Goal: Communication & Community: Connect with others

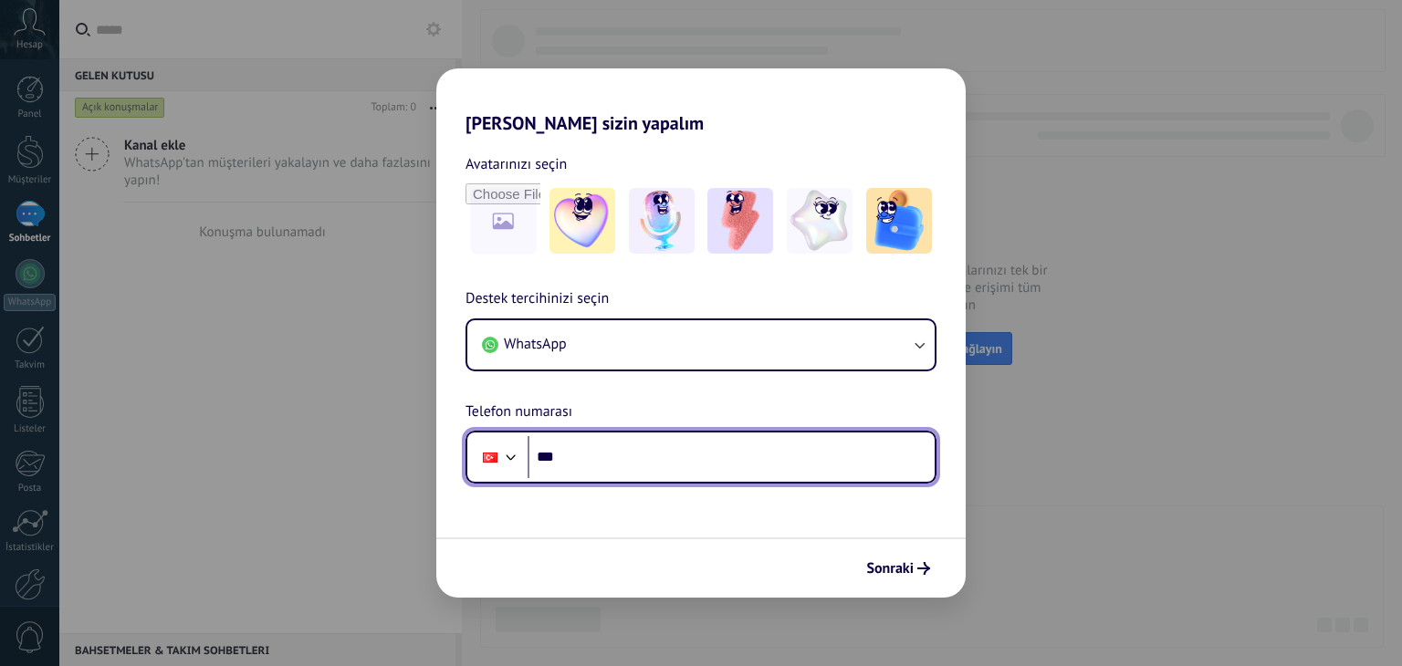
click at [606, 456] on input "***" at bounding box center [731, 457] width 407 height 42
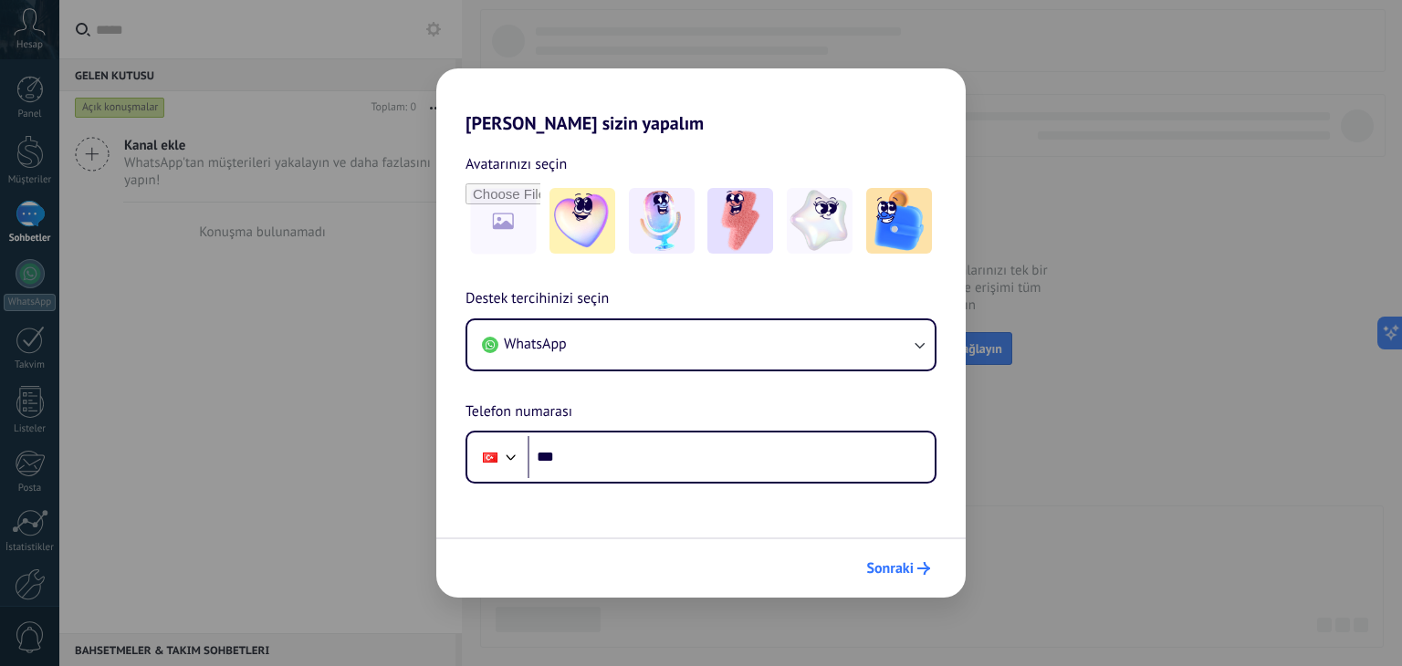
click at [879, 562] on span "Sonraki" at bounding box center [889, 568] width 47 height 13
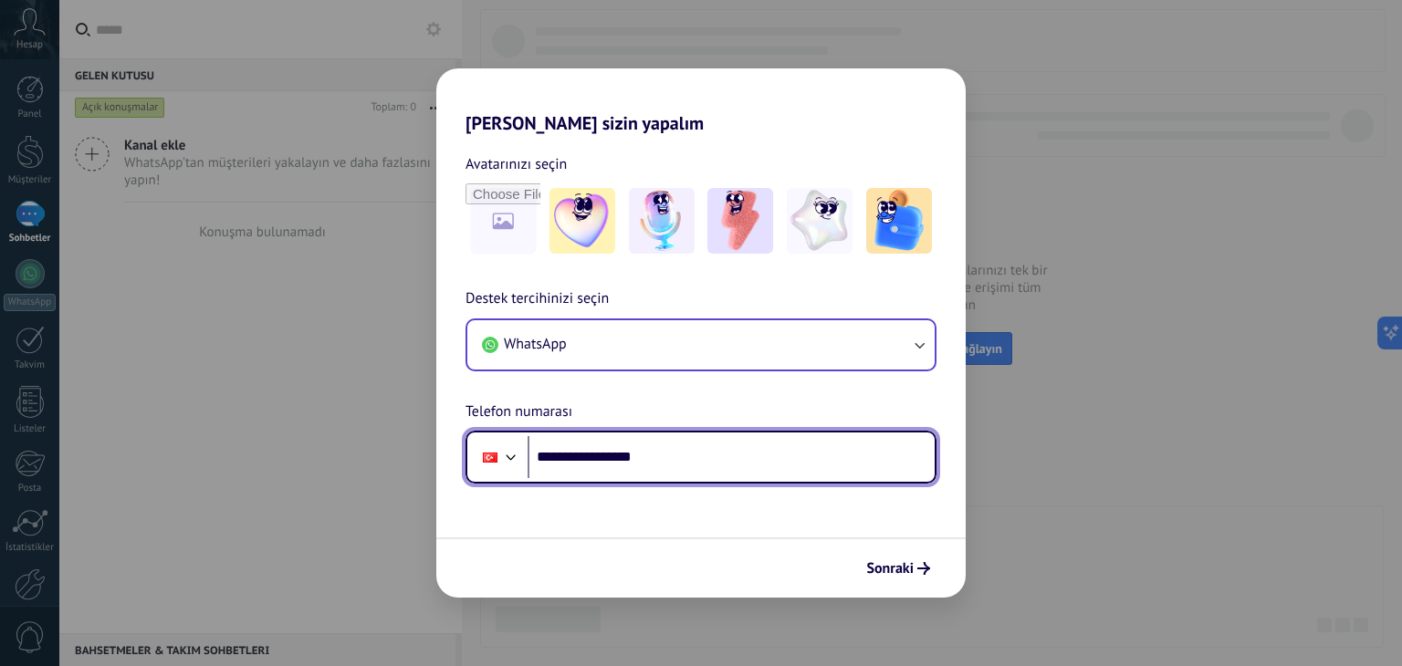
type input "**********"
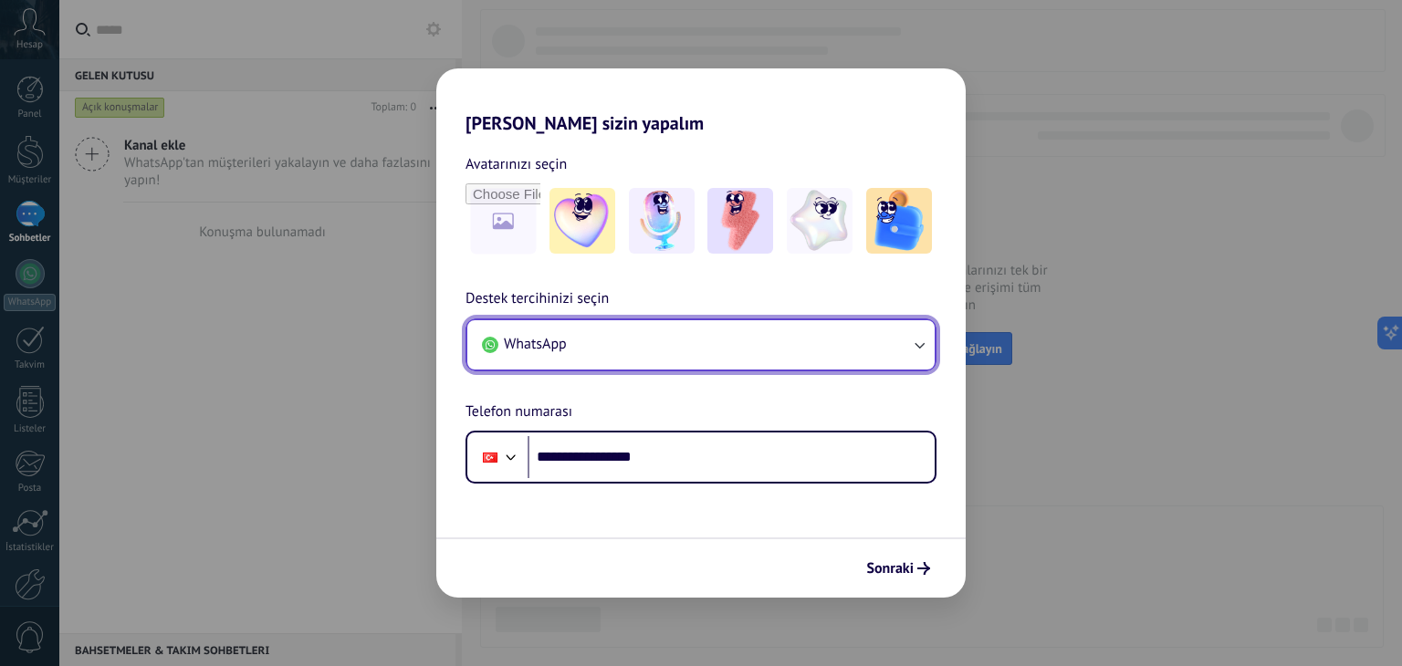
click at [875, 336] on button "WhatsApp" at bounding box center [700, 344] width 467 height 49
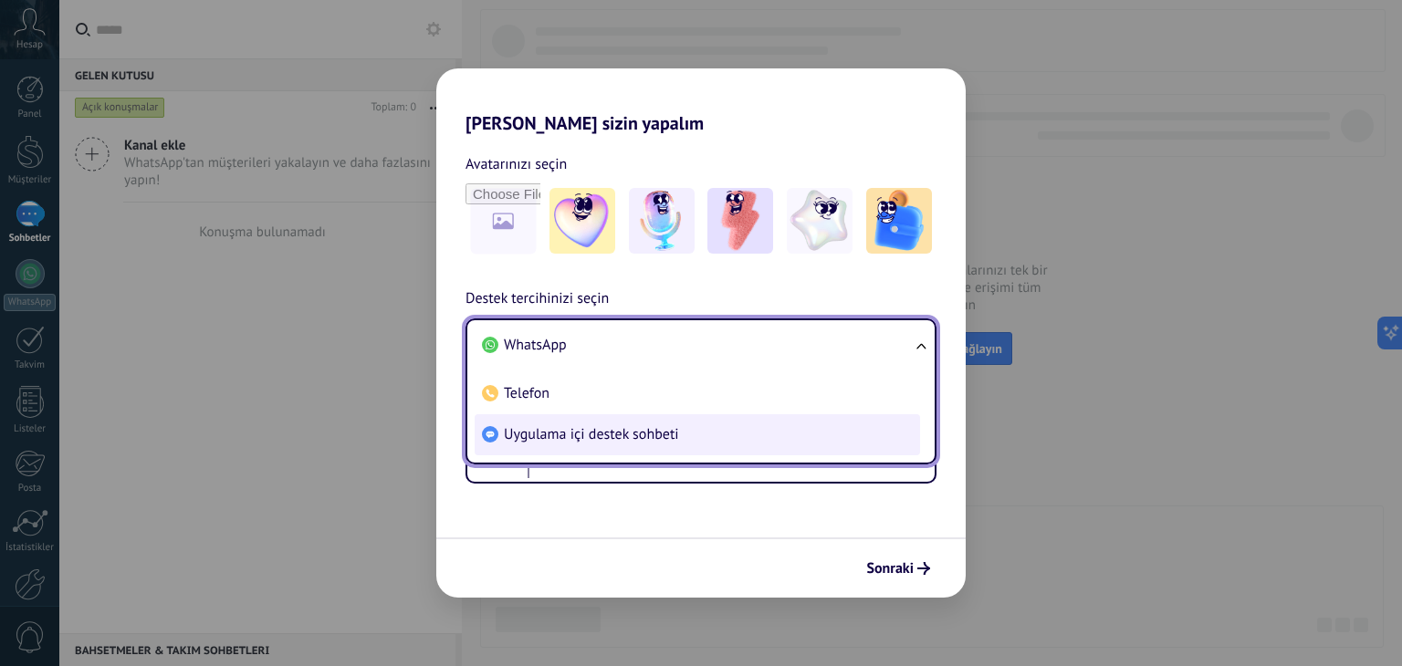
click at [629, 433] on span "Uygulama içi destek sohbeti" at bounding box center [591, 434] width 175 height 18
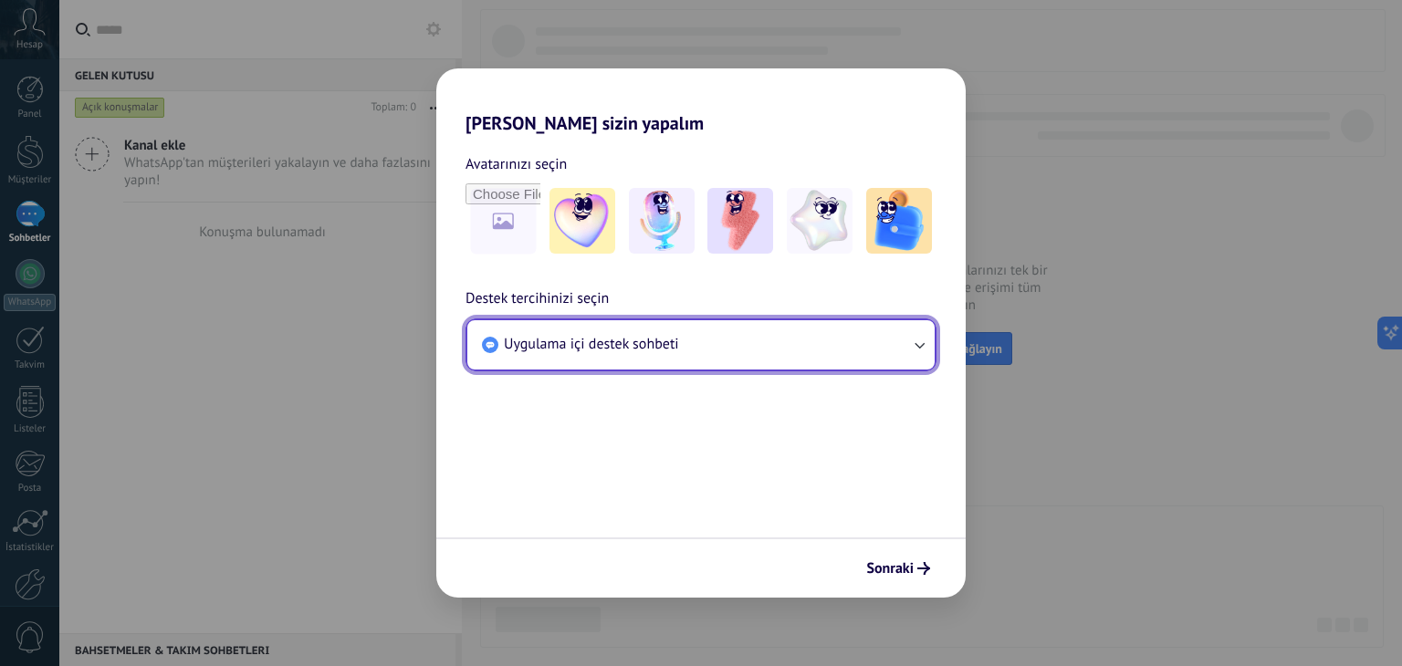
click at [641, 348] on span "Uygulama içi destek sohbeti" at bounding box center [591, 344] width 175 height 18
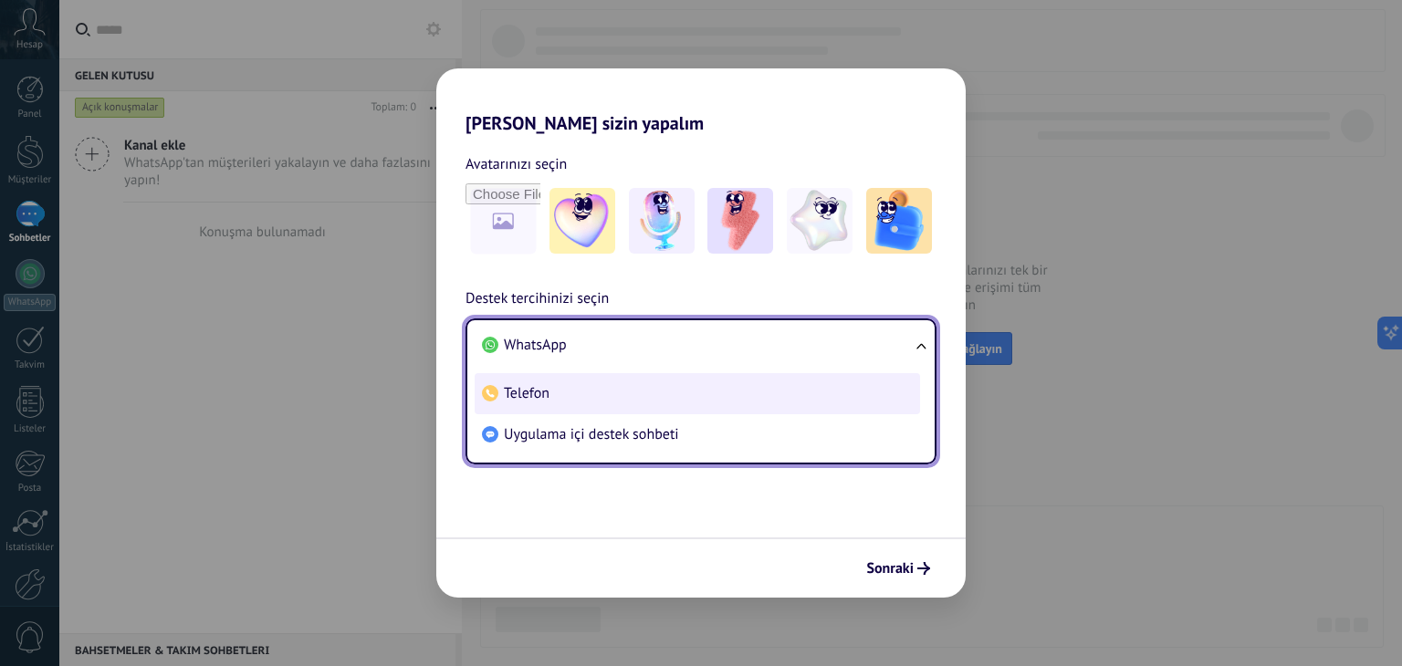
click at [535, 398] on span "Telefon" at bounding box center [527, 393] width 46 height 18
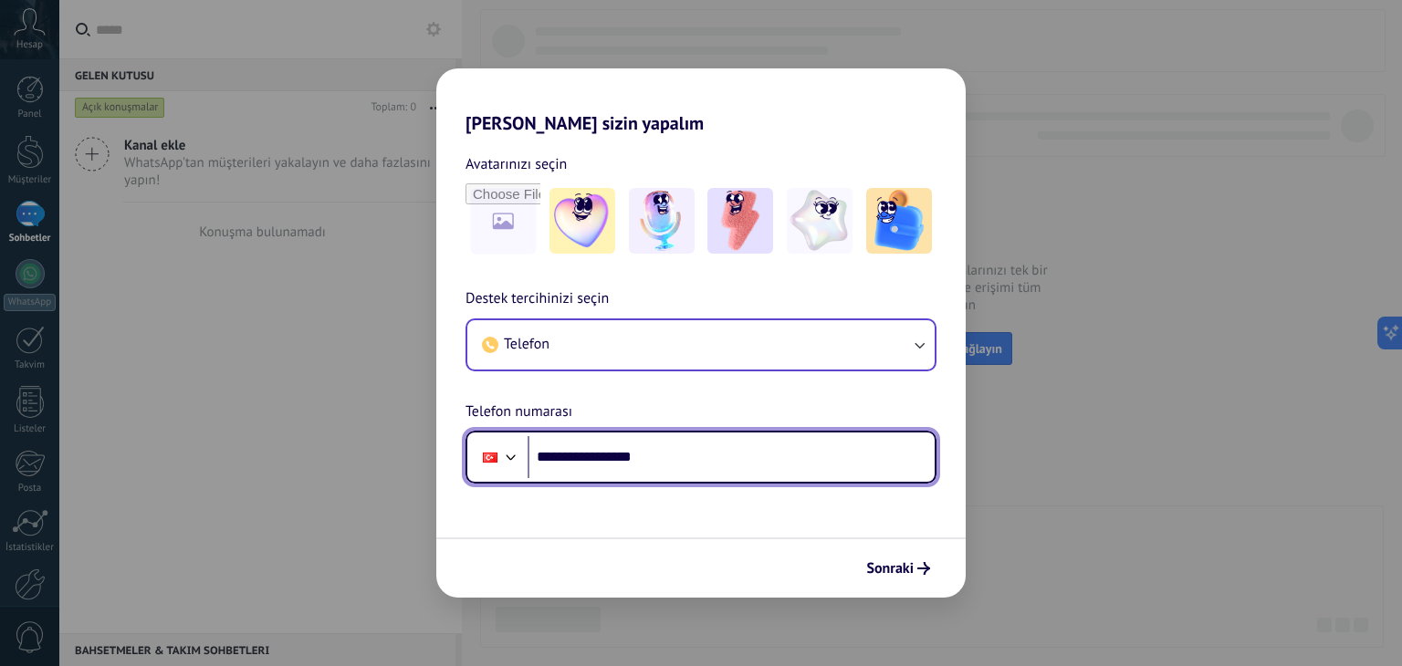
click at [668, 454] on input "**********" at bounding box center [731, 457] width 407 height 42
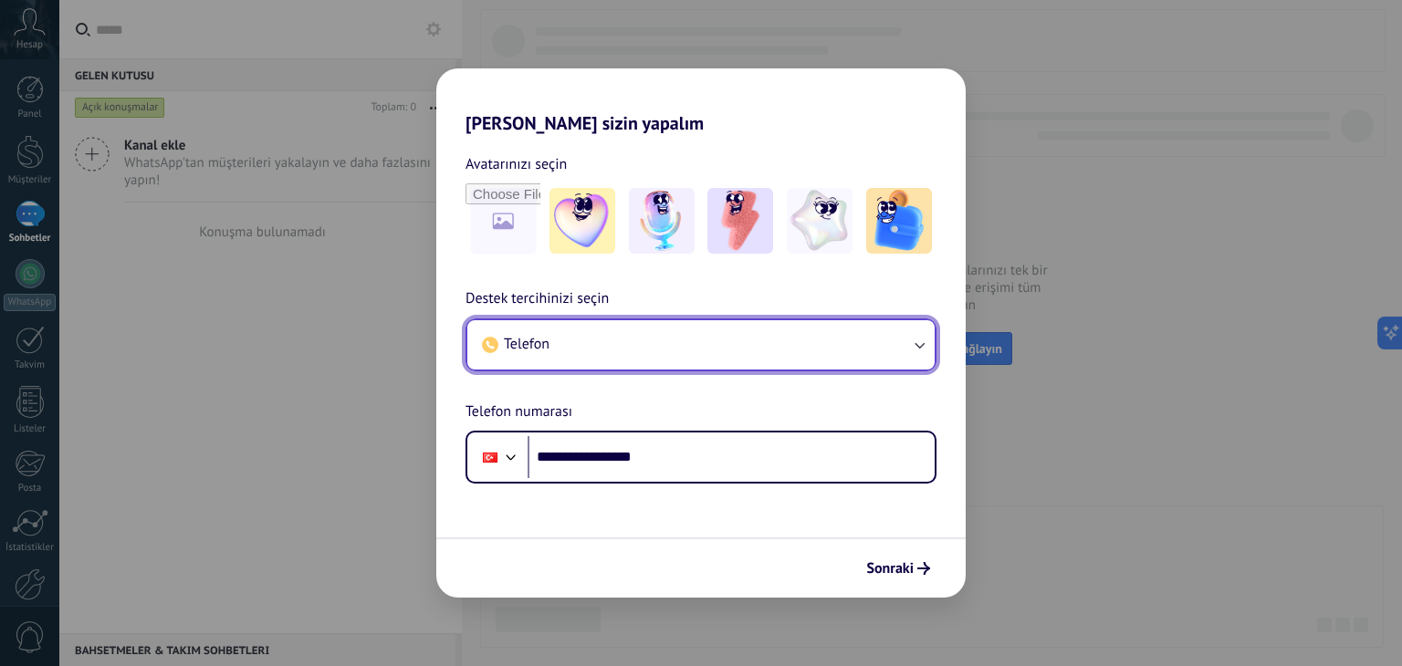
click at [613, 343] on button "Telefon" at bounding box center [700, 344] width 467 height 49
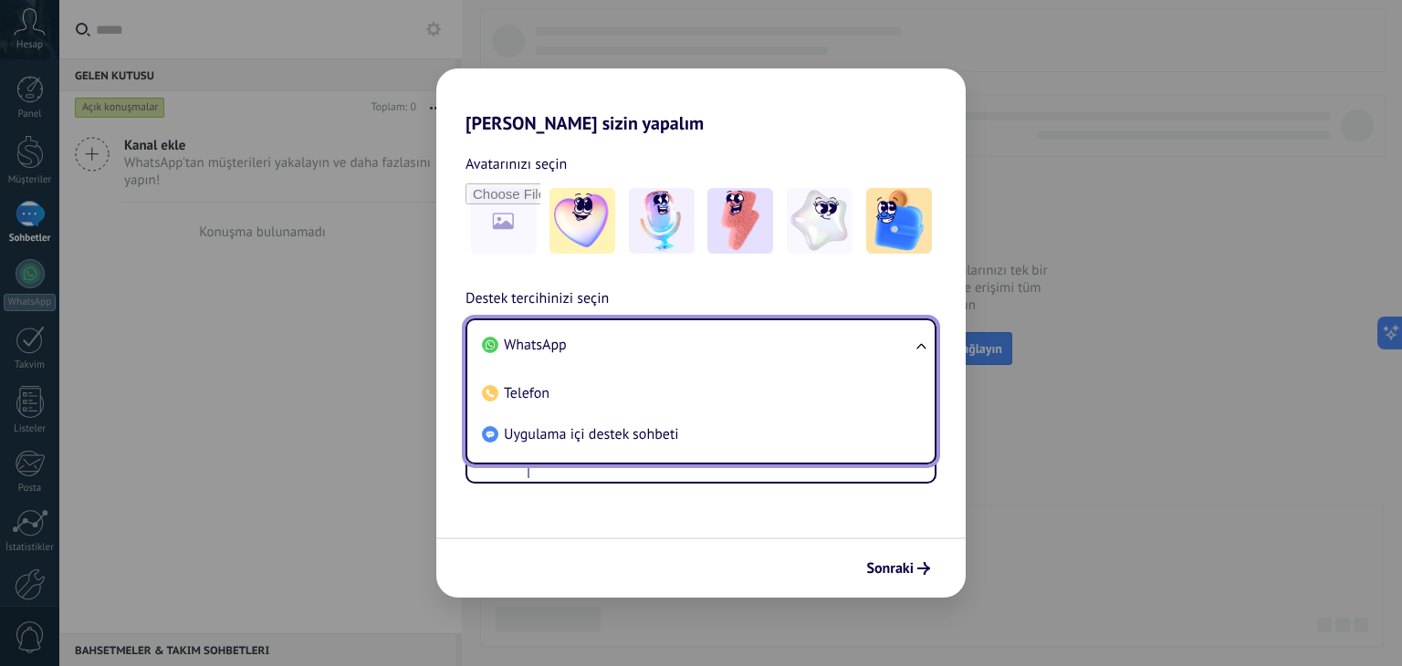
click at [613, 337] on li "WhatsApp" at bounding box center [698, 345] width 446 height 41
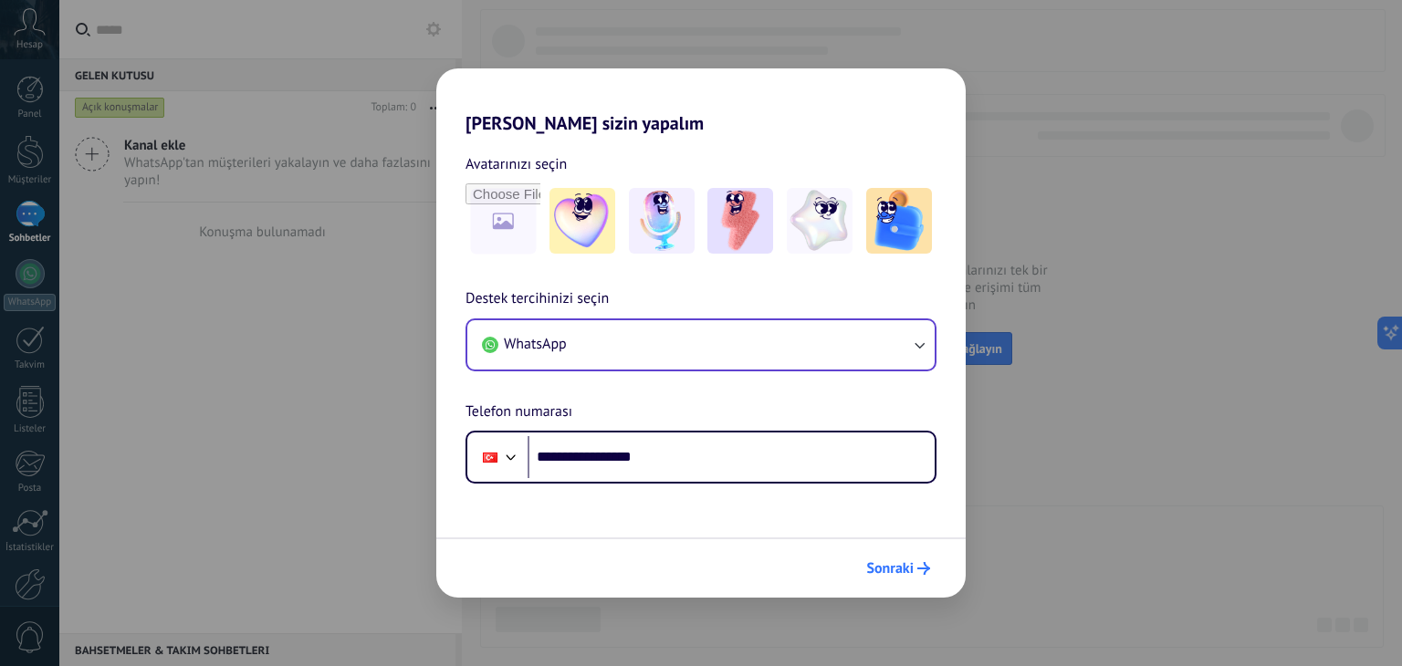
click at [906, 562] on span "Sonraki" at bounding box center [889, 568] width 47 height 13
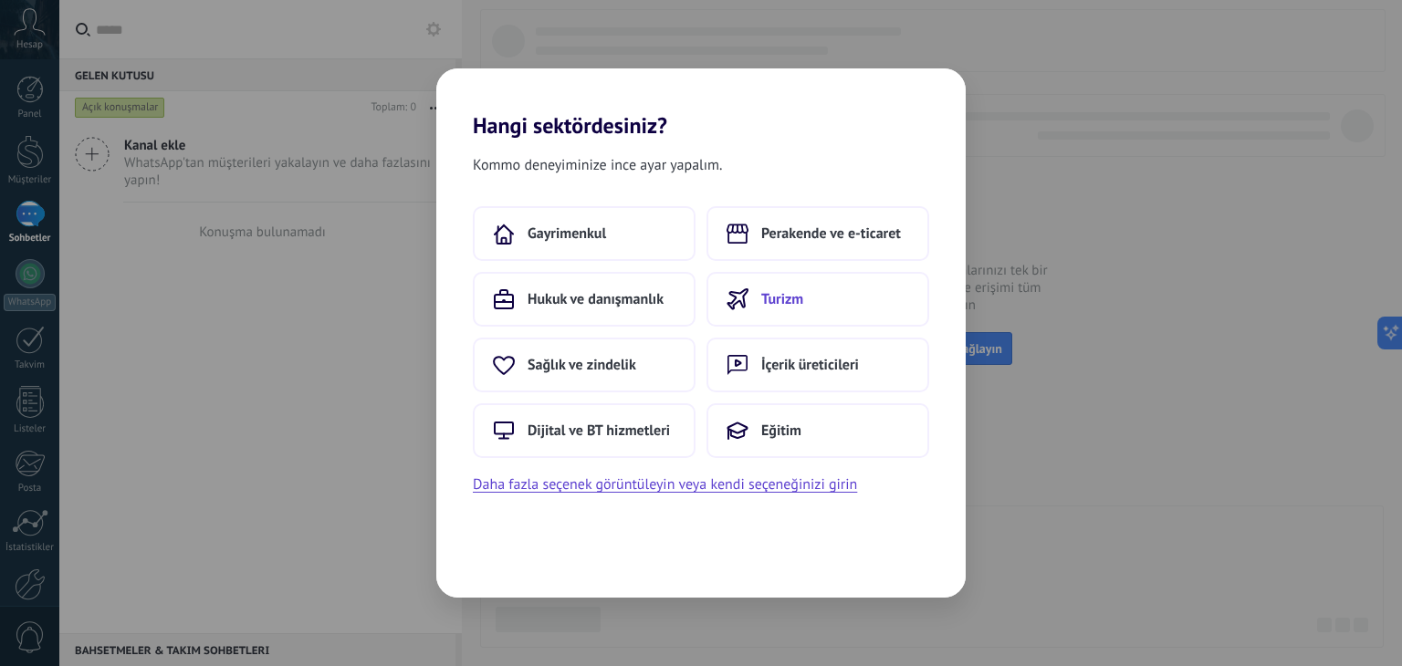
click at [774, 297] on span "Turizm" at bounding box center [782, 299] width 42 height 18
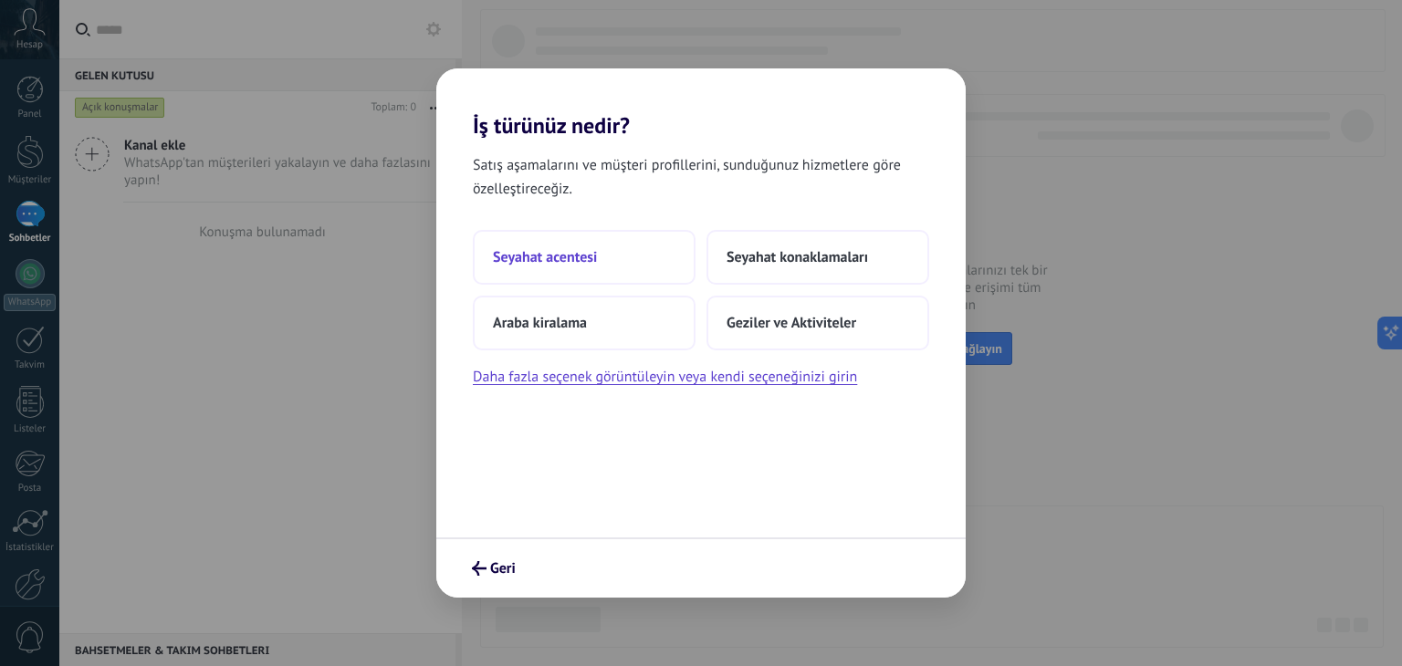
click at [592, 262] on span "Seyahat acentesi" at bounding box center [545, 257] width 104 height 18
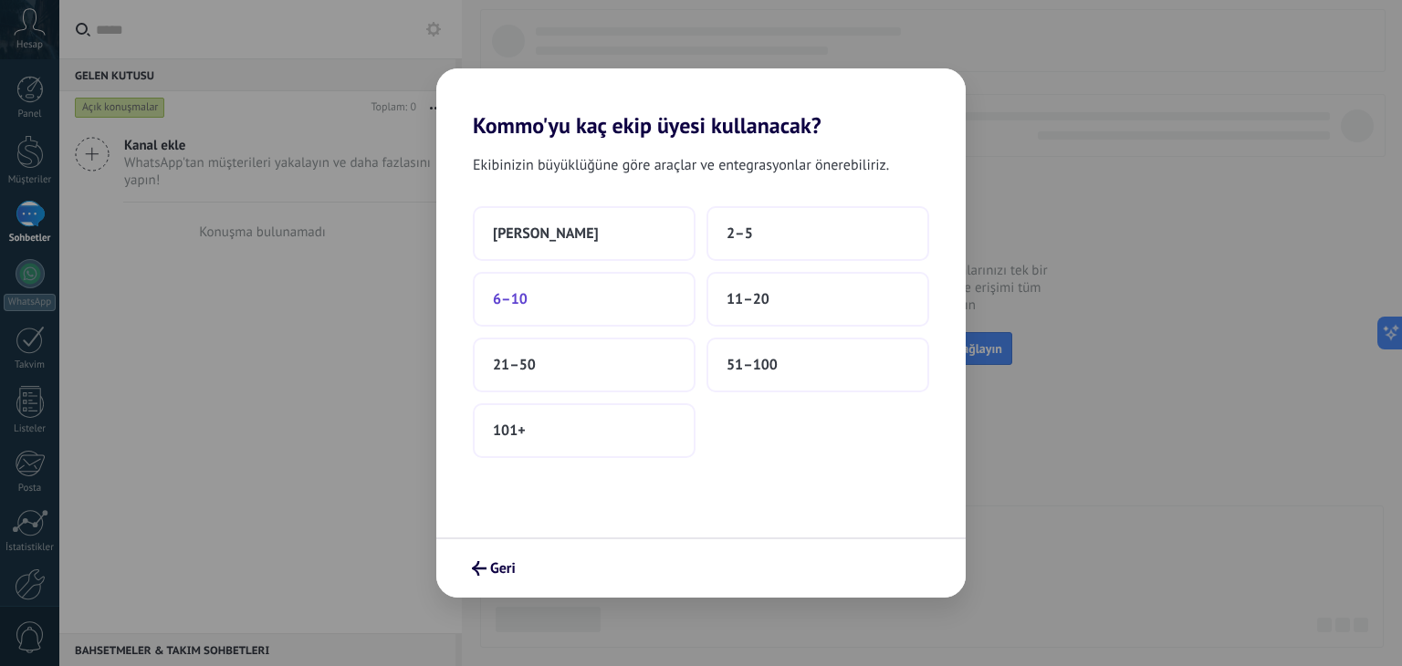
click at [600, 299] on button "6–10" at bounding box center [584, 299] width 223 height 55
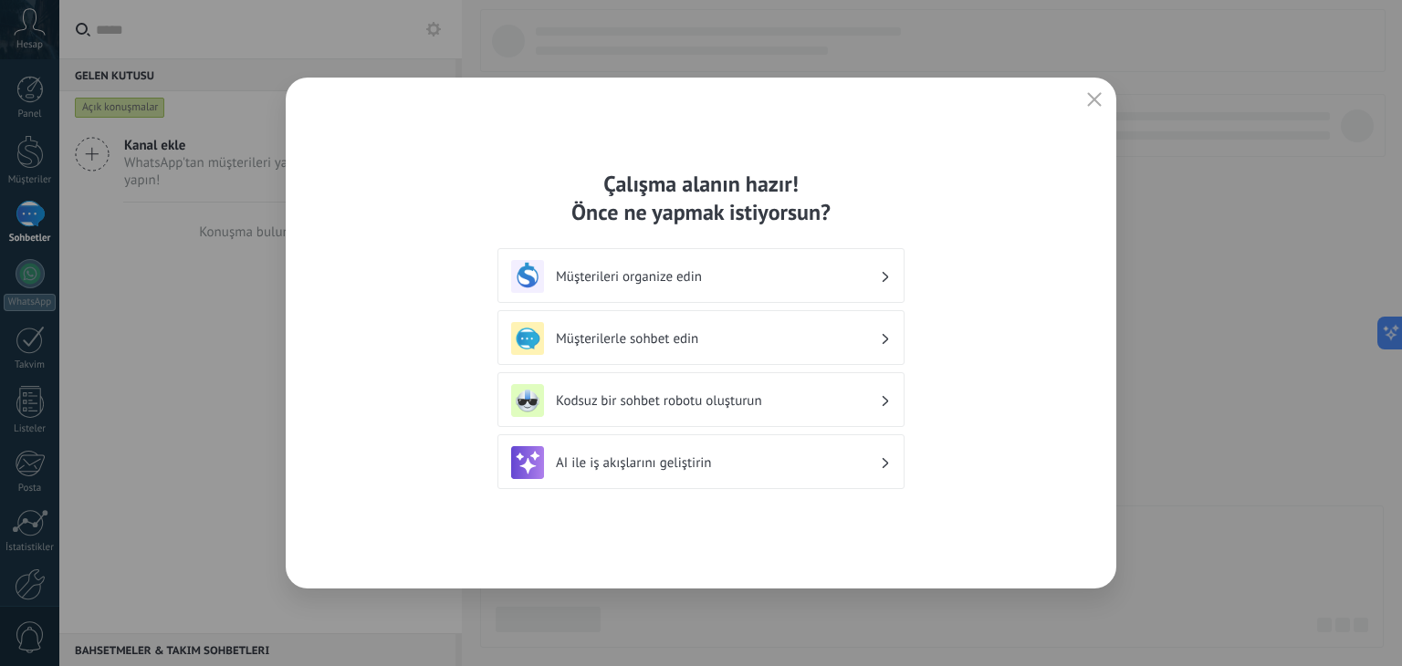
click at [650, 274] on h3 "Müşterileri organize edin" at bounding box center [718, 276] width 324 height 17
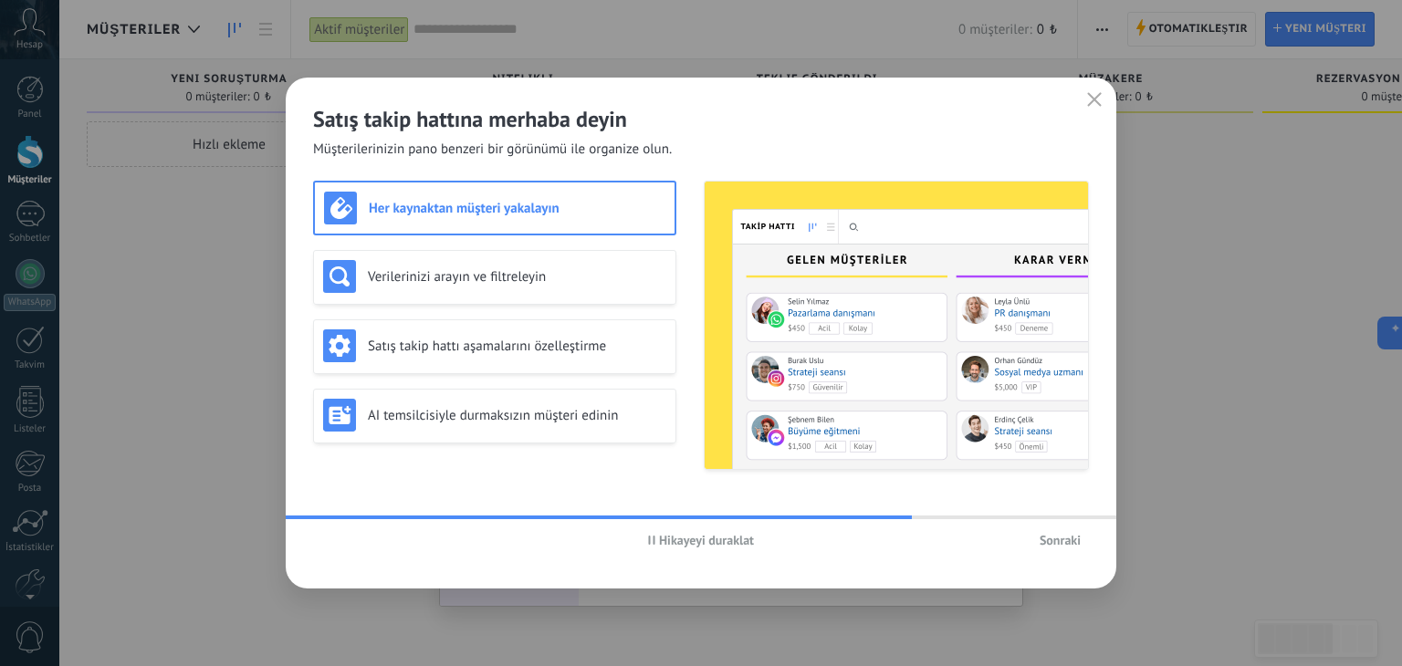
click at [484, 218] on div "Her kaynaktan müşteri yakalayın" at bounding box center [494, 208] width 341 height 33
click at [1065, 537] on span "Sonraki" at bounding box center [1060, 540] width 41 height 13
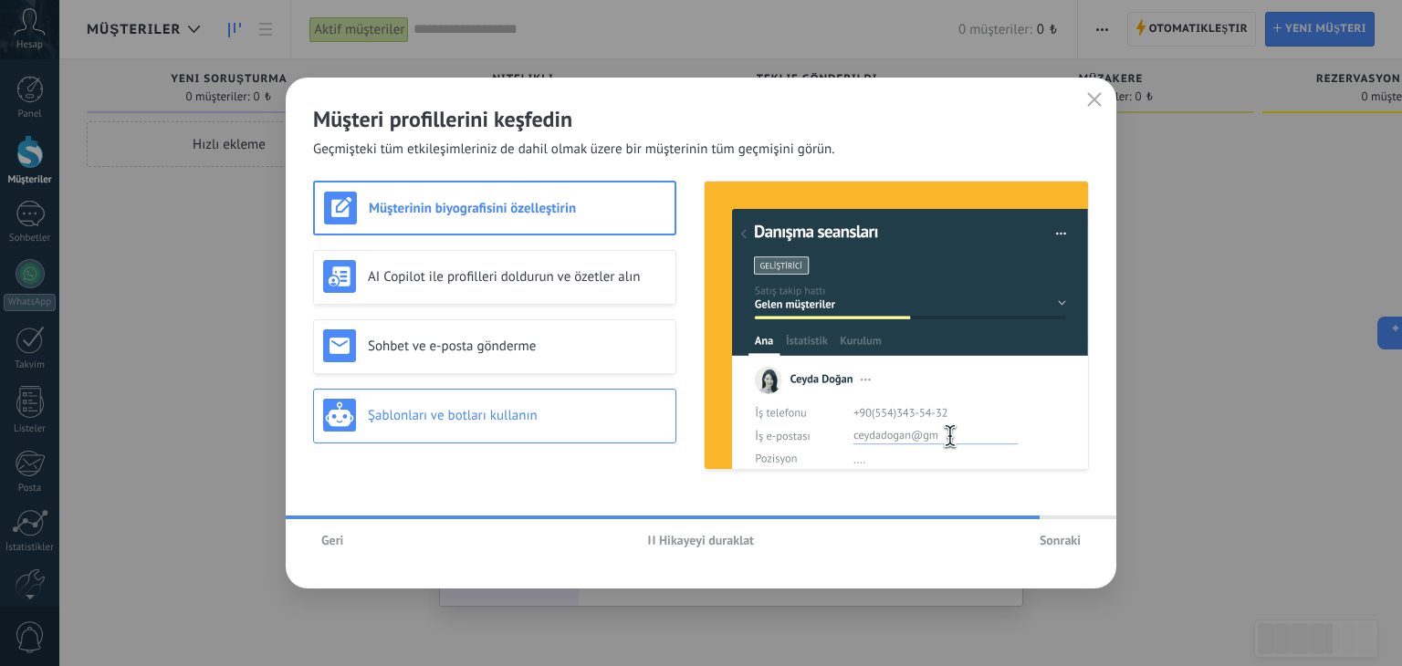
click at [489, 425] on div "Şablonları ve botları kullanın" at bounding box center [494, 415] width 343 height 33
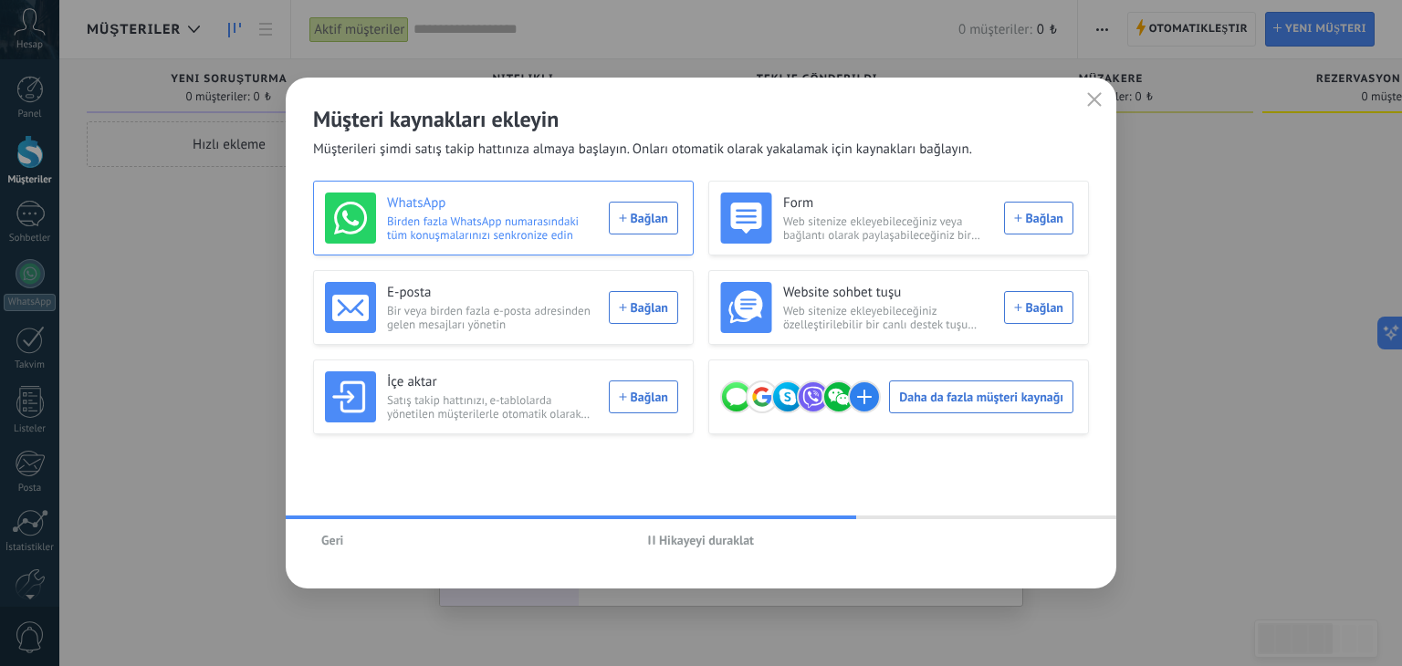
click at [646, 221] on div "WhatsApp Birden fazla WhatsApp numarasındaki tüm konuşmalarınızı senkronize edi…" at bounding box center [501, 218] width 353 height 51
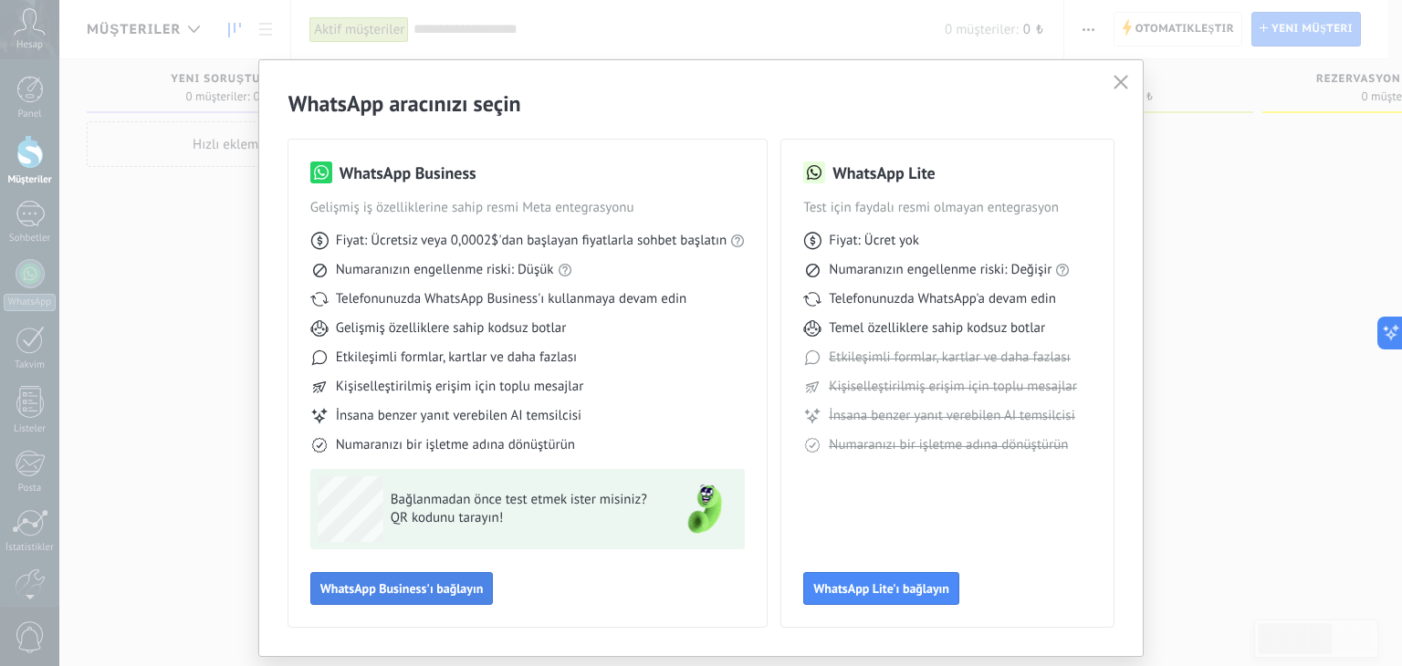
click at [400, 595] on span "WhatsApp Business'ı bağlayın" at bounding box center [401, 588] width 163 height 13
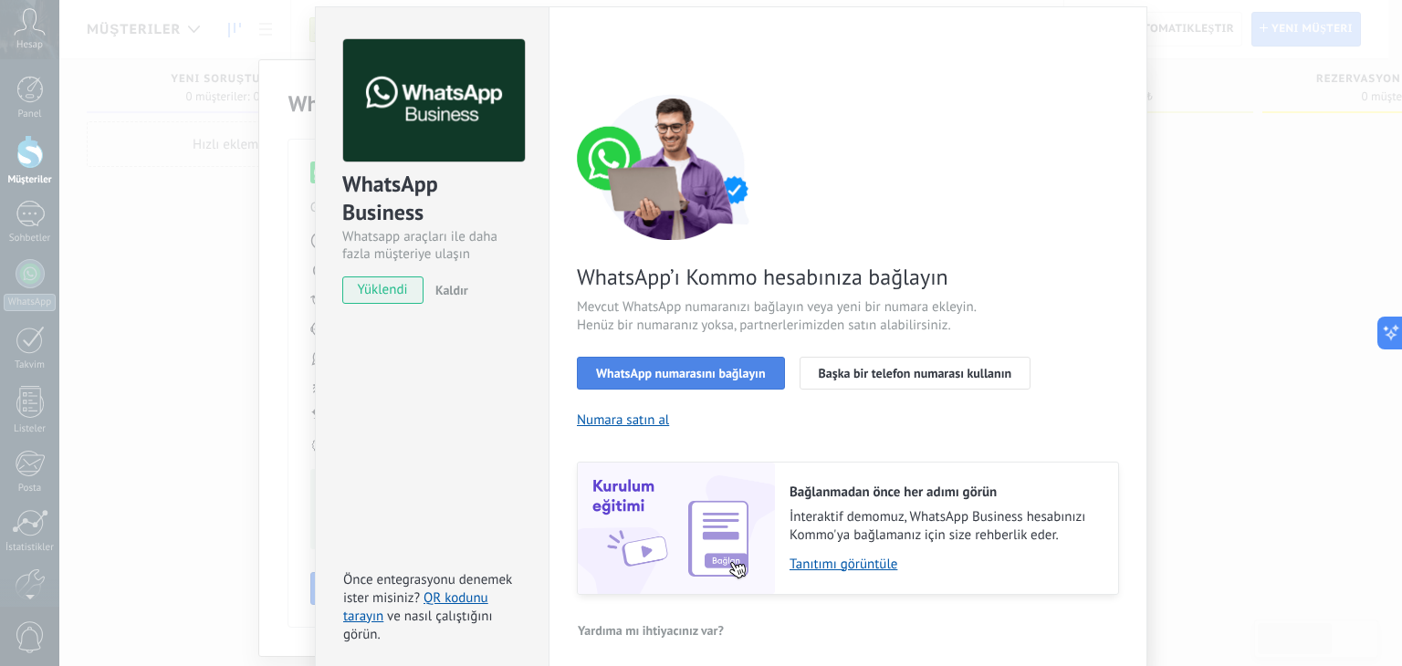
scroll to position [65, 0]
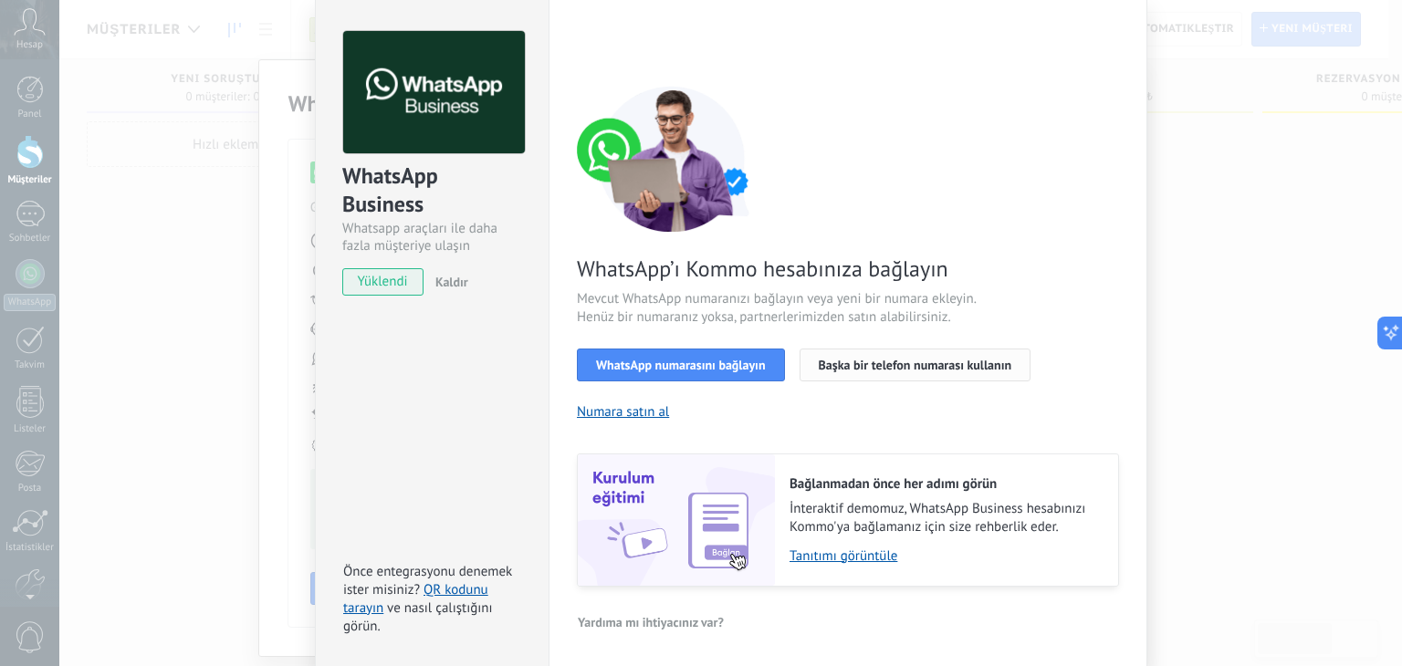
click at [912, 362] on span "Başka bir telefon numarası kullanın" at bounding box center [916, 365] width 194 height 13
click at [1255, 348] on div "WhatsApp Business Whatsapp araçları ile daha fazla müşteriye ulaşın yüklendi Ka…" at bounding box center [730, 333] width 1343 height 666
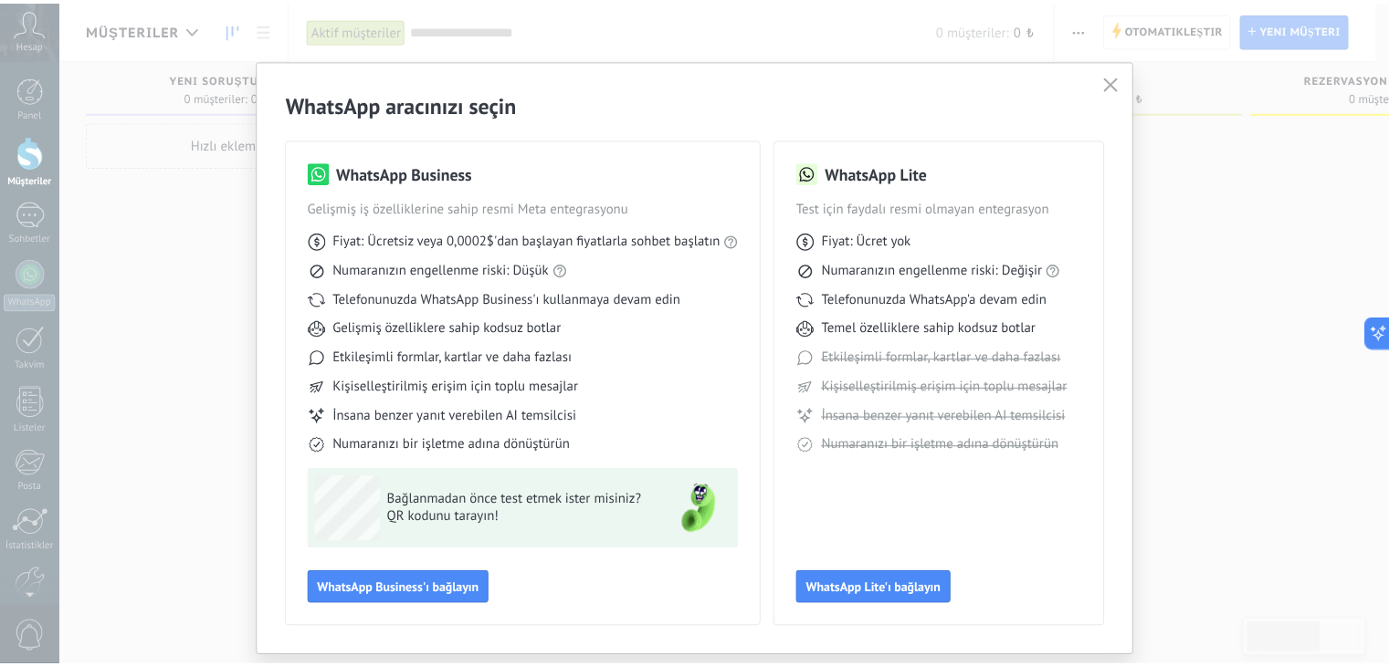
scroll to position [0, 0]
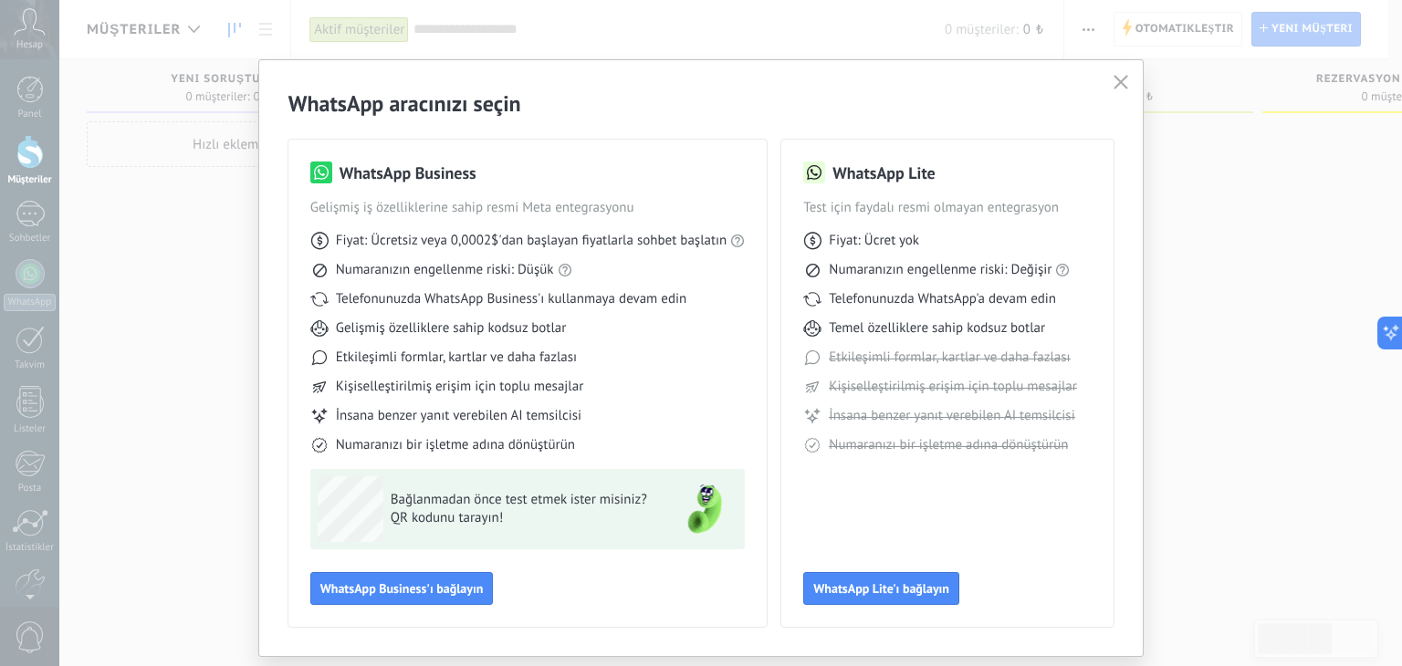
click at [1115, 81] on icon "button" at bounding box center [1121, 82] width 15 height 15
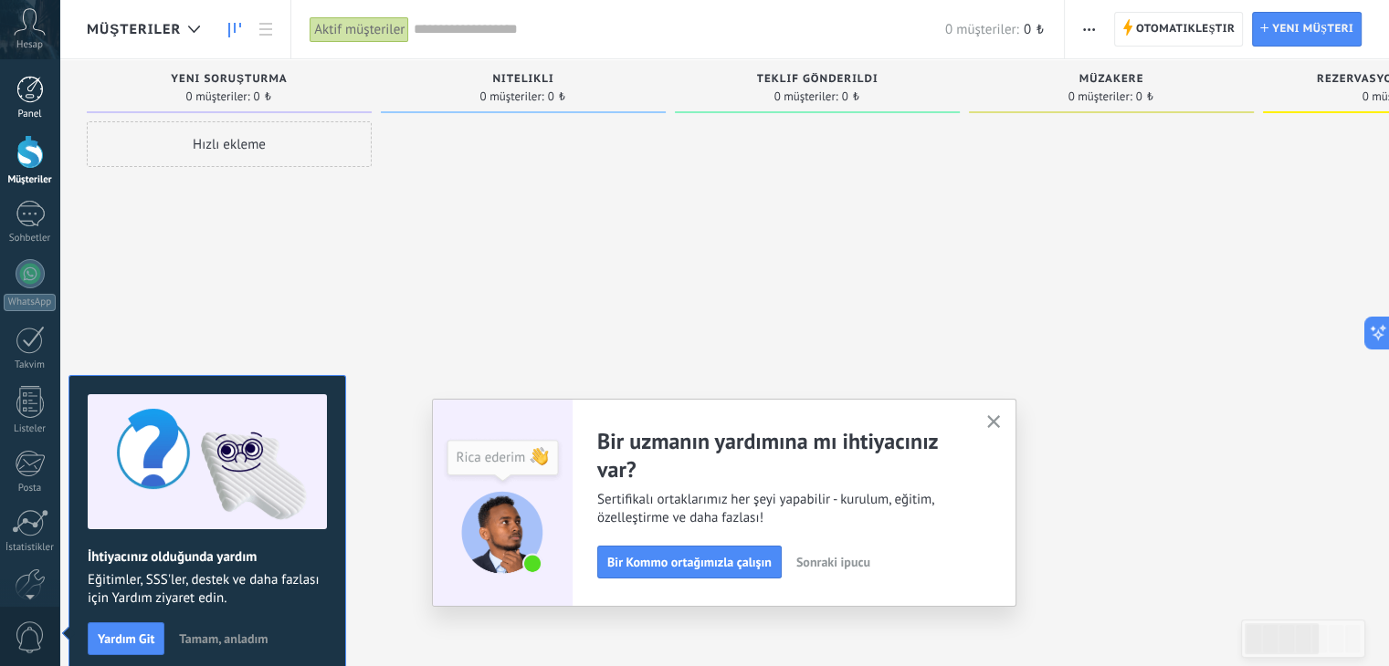
click at [29, 107] on link "Panel" at bounding box center [29, 98] width 59 height 45
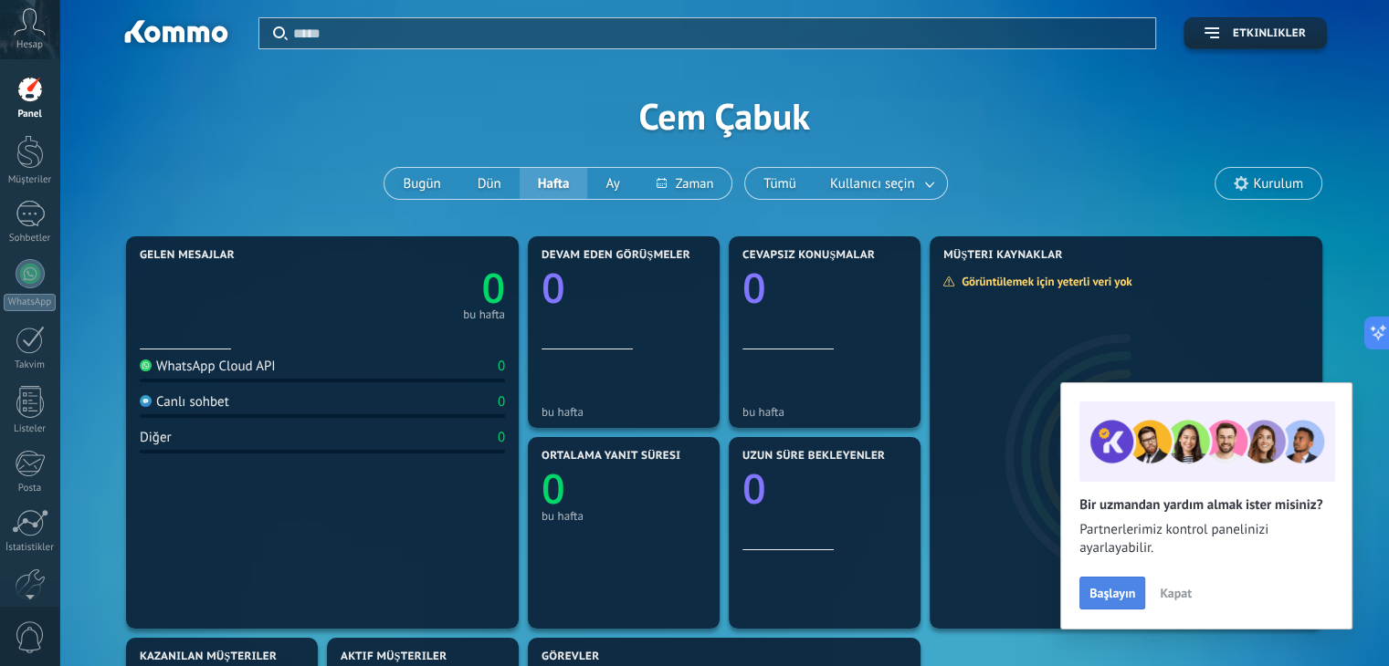
click at [1117, 588] on span "Başlayın" at bounding box center [1112, 593] width 46 height 13
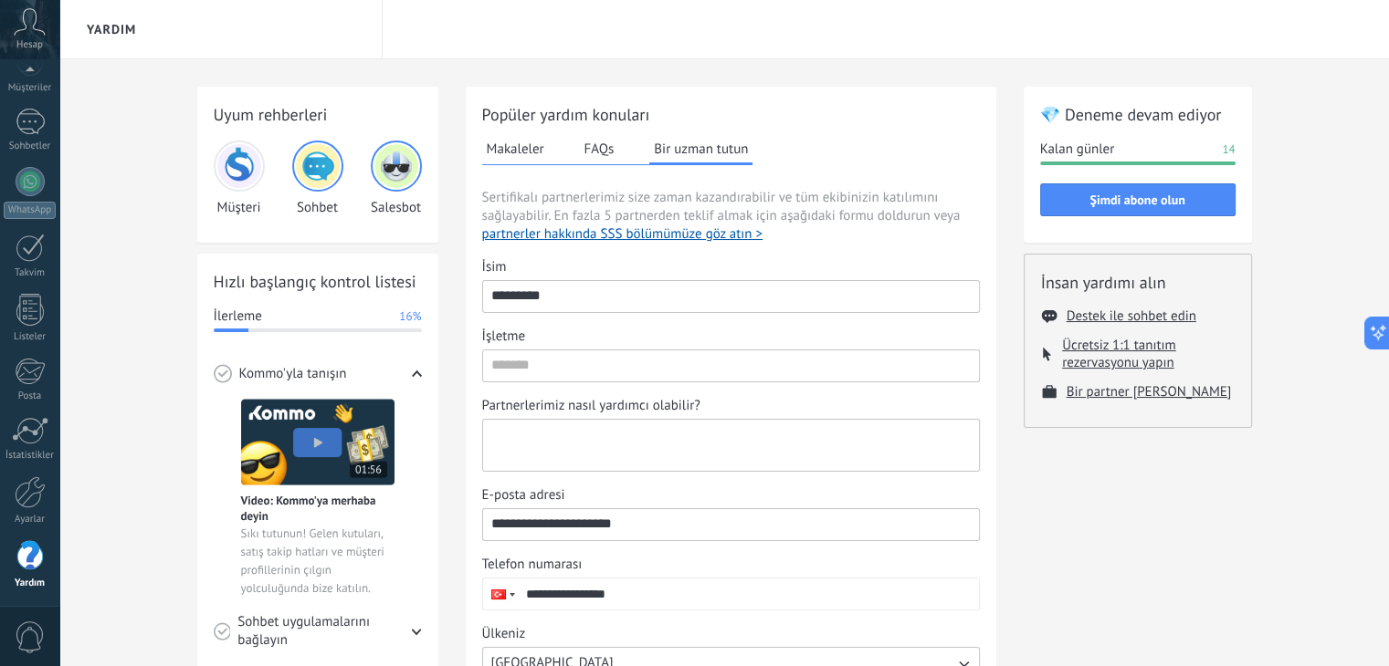
click at [575, 441] on textarea "Partnerlerimiz nasıl yardımcı olabilir?" at bounding box center [729, 445] width 492 height 51
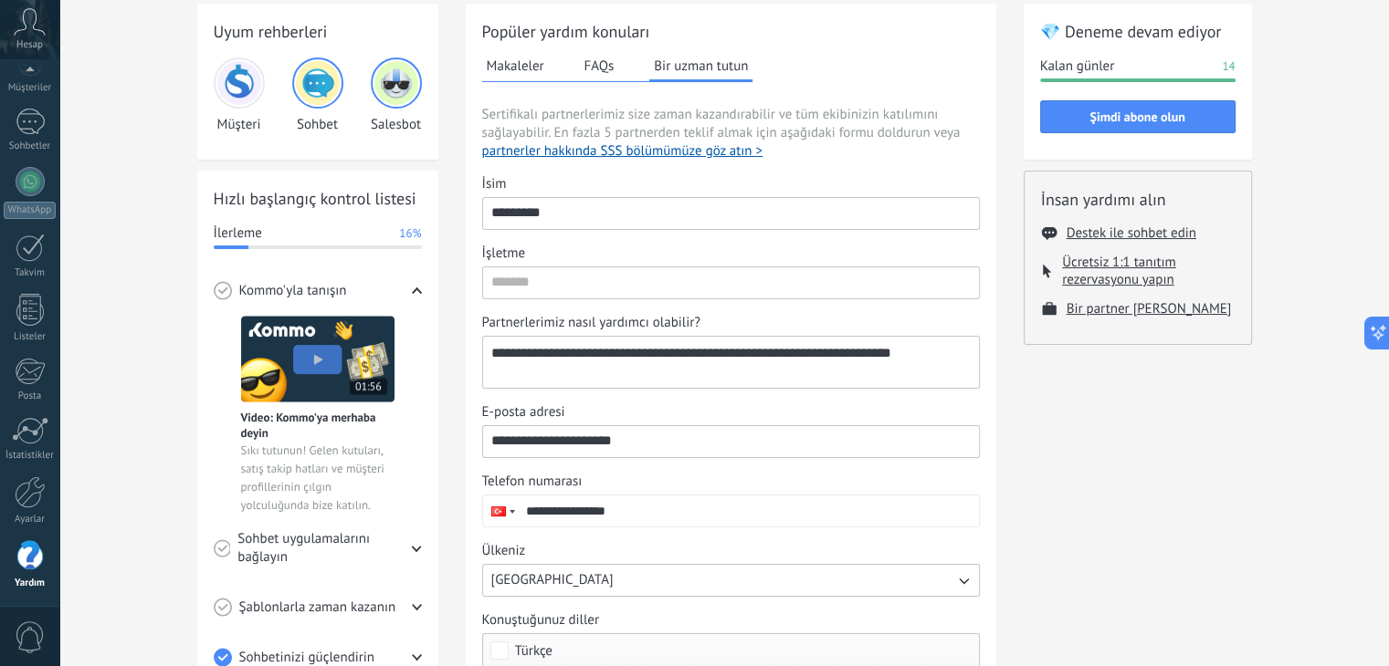
scroll to position [183, 0]
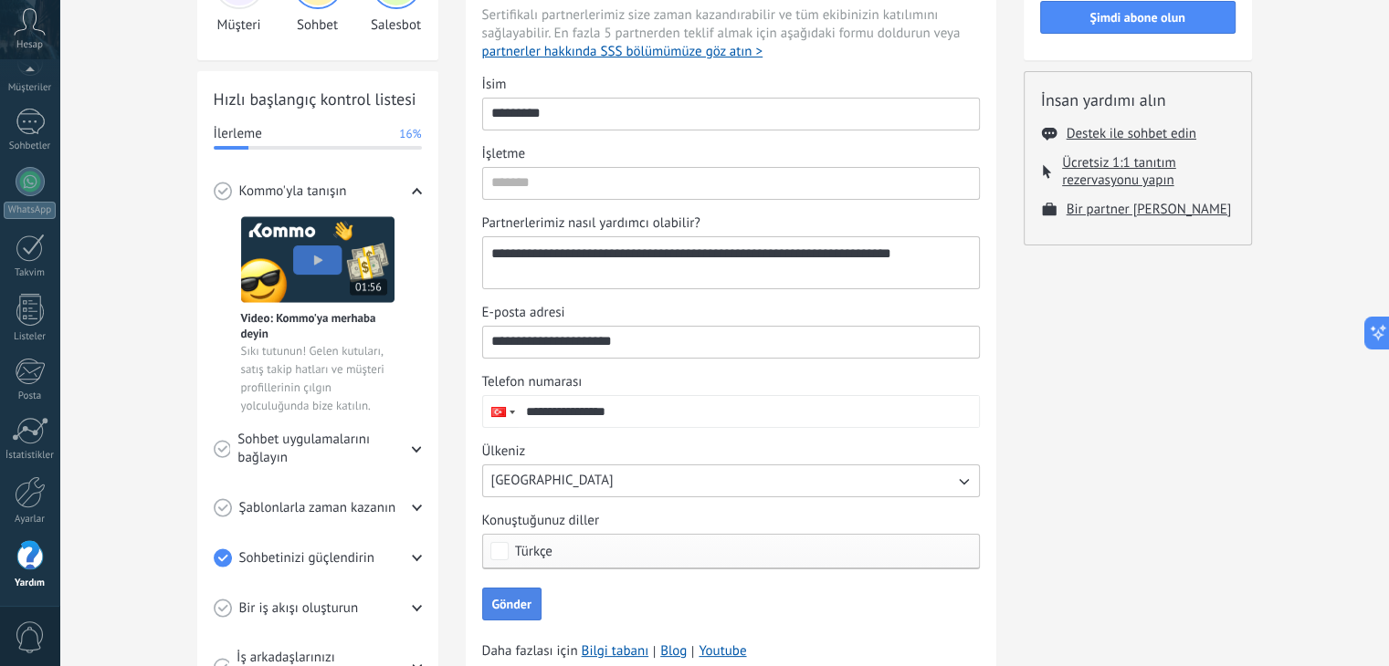
type textarea "**********"
click at [511, 600] on span "Gönder" at bounding box center [511, 604] width 39 height 13
click at [550, 181] on input "İşletme" at bounding box center [731, 182] width 496 height 29
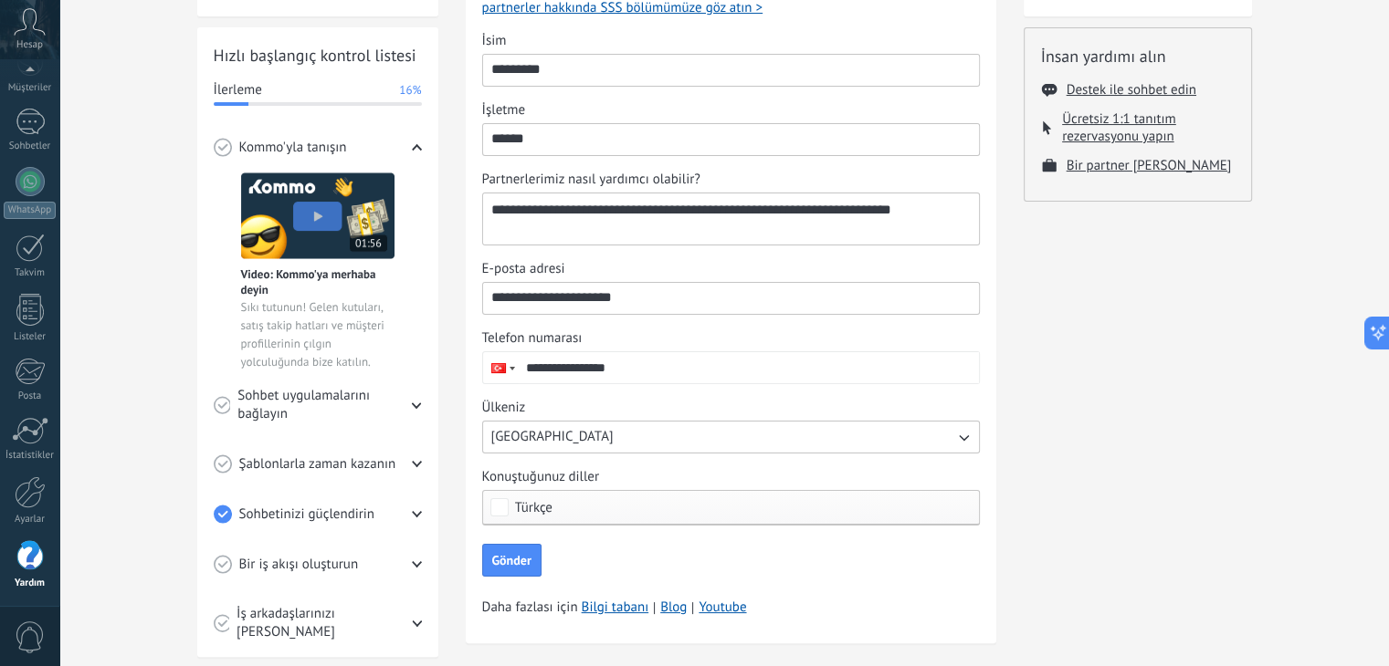
scroll to position [252, 0]
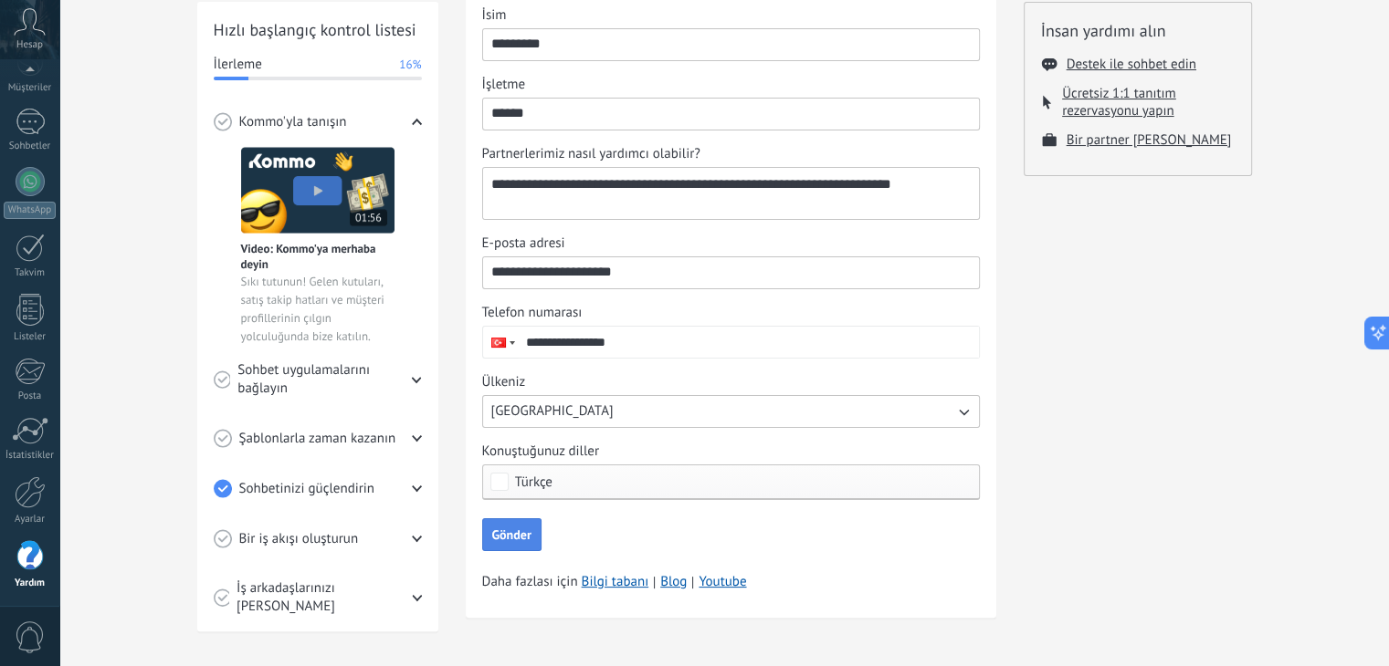
type input "******"
click at [515, 541] on button "Gönder" at bounding box center [511, 535] width 59 height 33
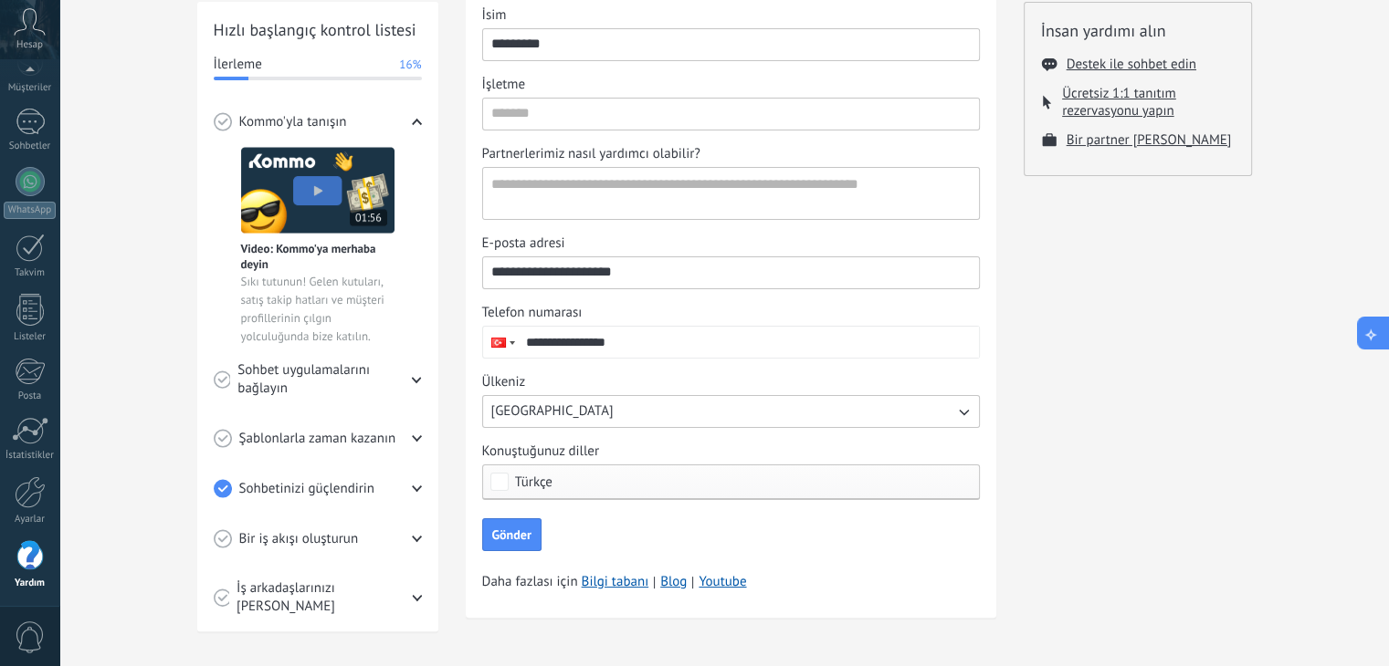
click at [1373, 333] on icon at bounding box center [1370, 333] width 19 height 19
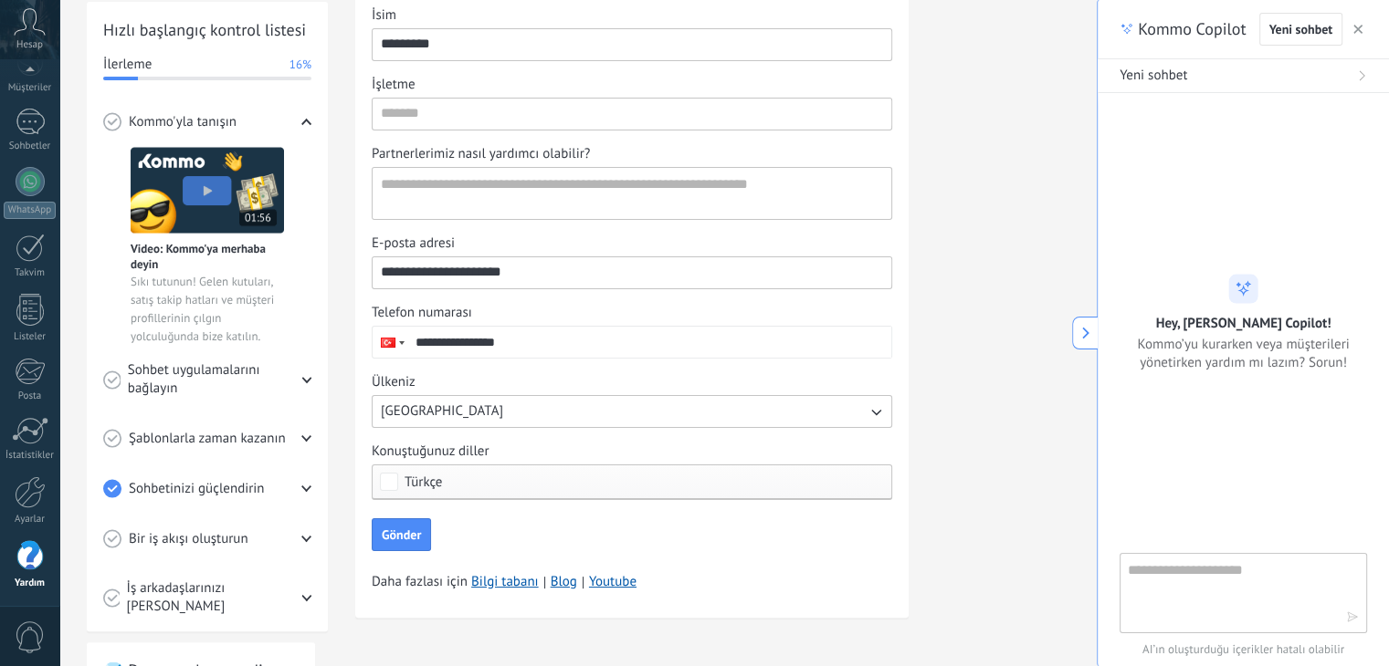
click at [1242, 609] on textarea at bounding box center [1229, 593] width 205 height 66
type textarea "**********"
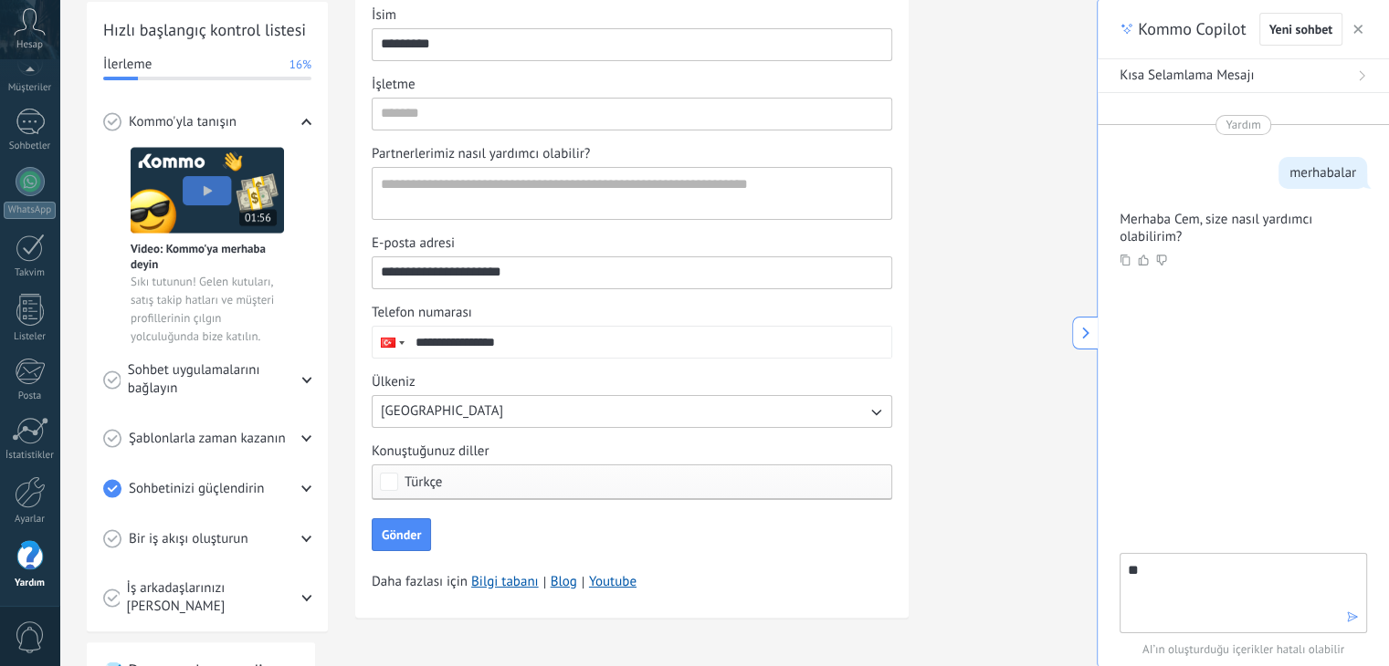
type textarea "*"
type textarea "**********"
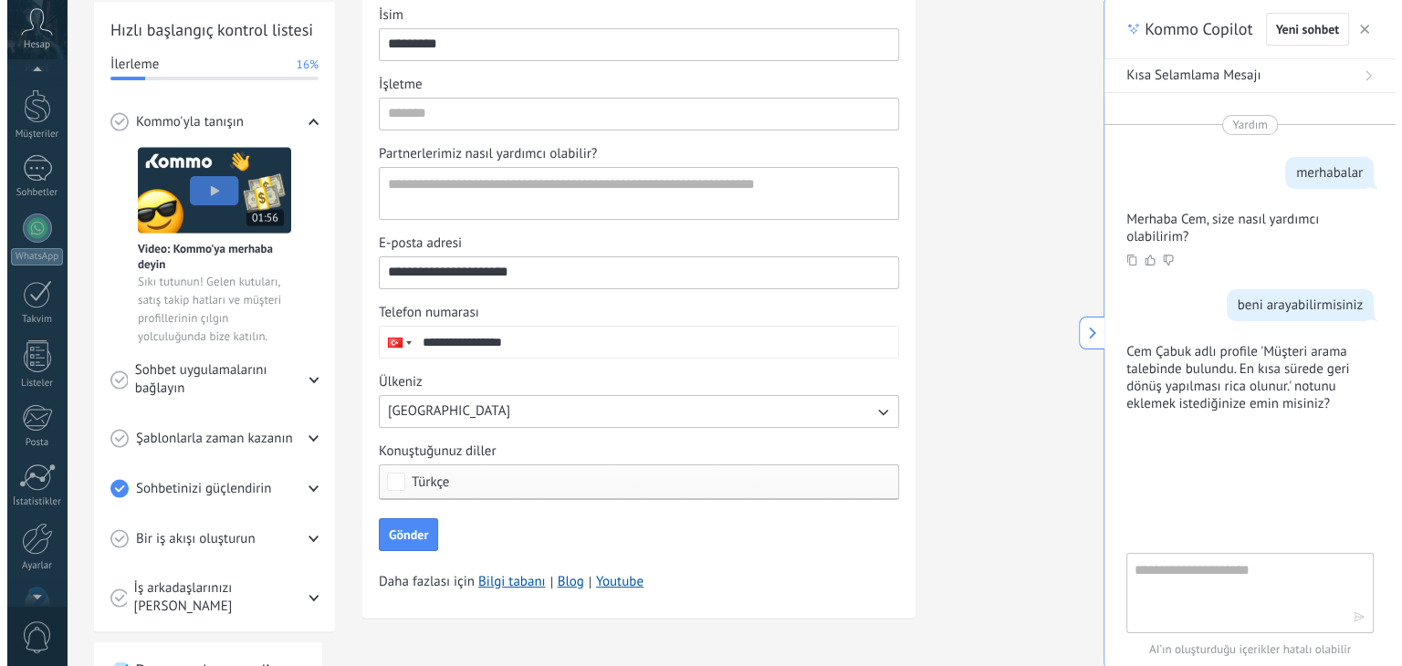
scroll to position [92, 0]
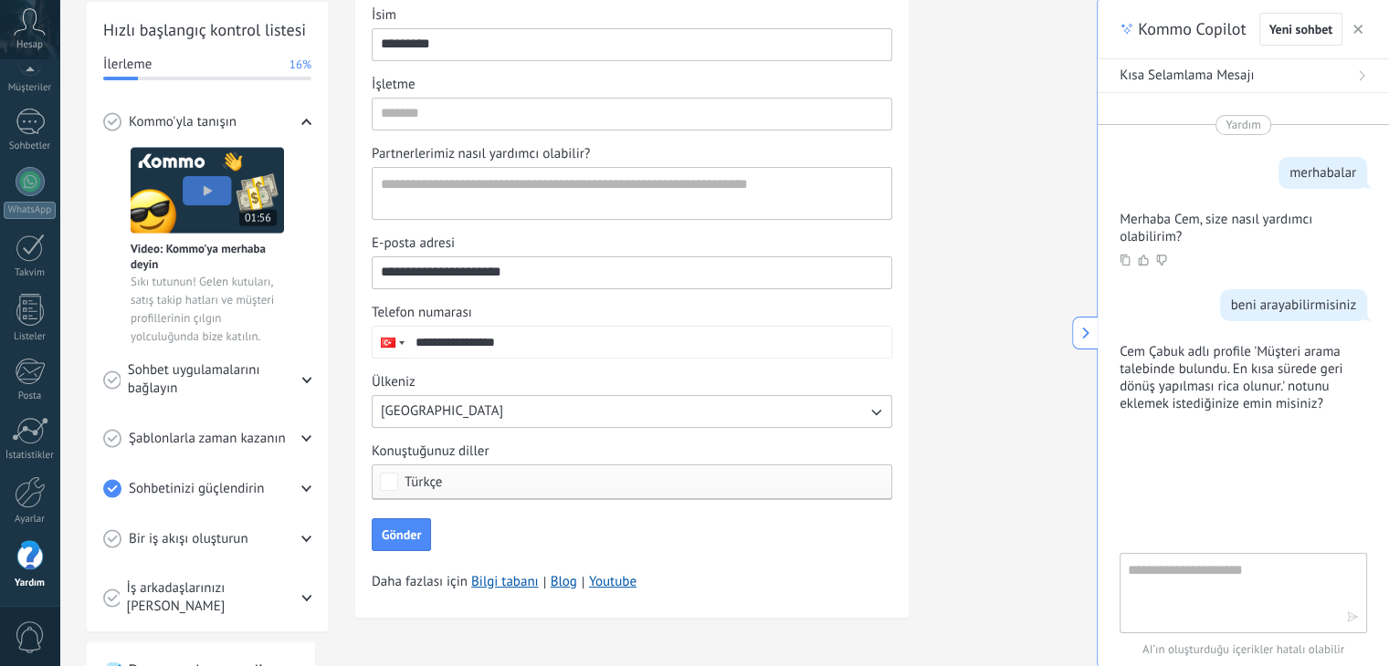
click at [39, 27] on icon at bounding box center [30, 21] width 32 height 27
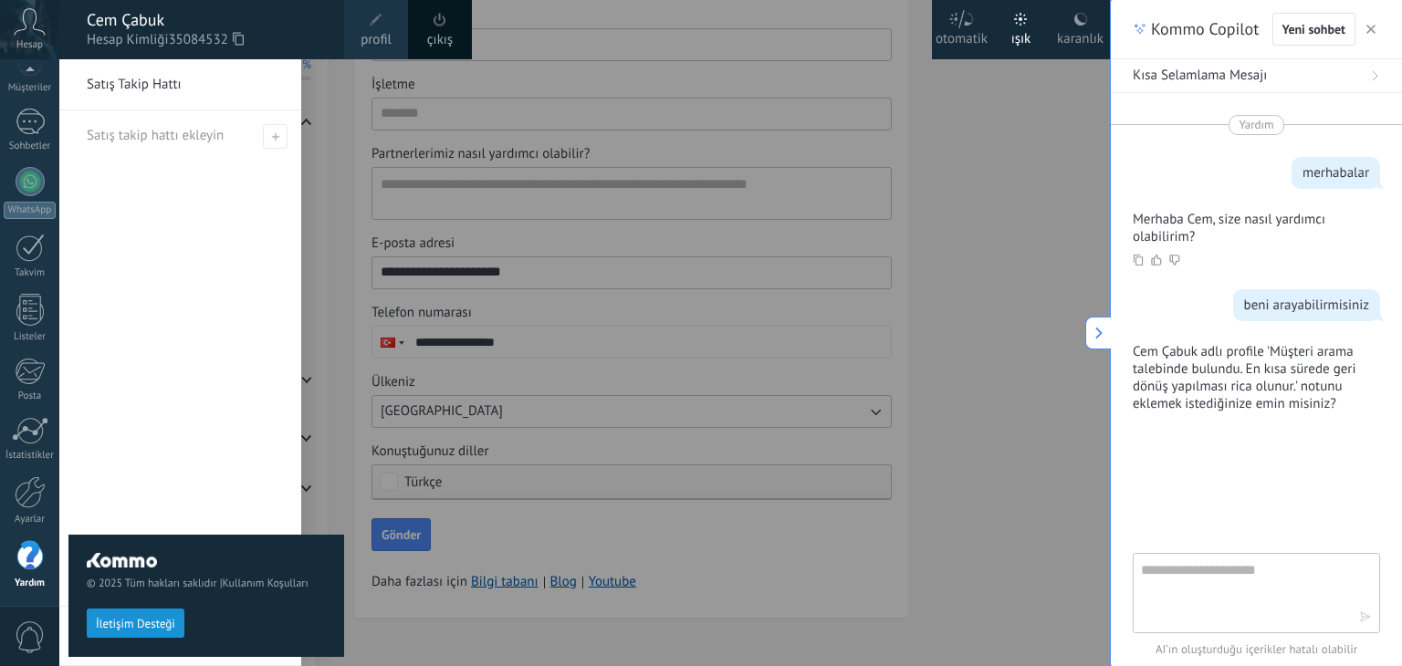
click at [390, 38] on span "profil" at bounding box center [376, 40] width 31 height 20
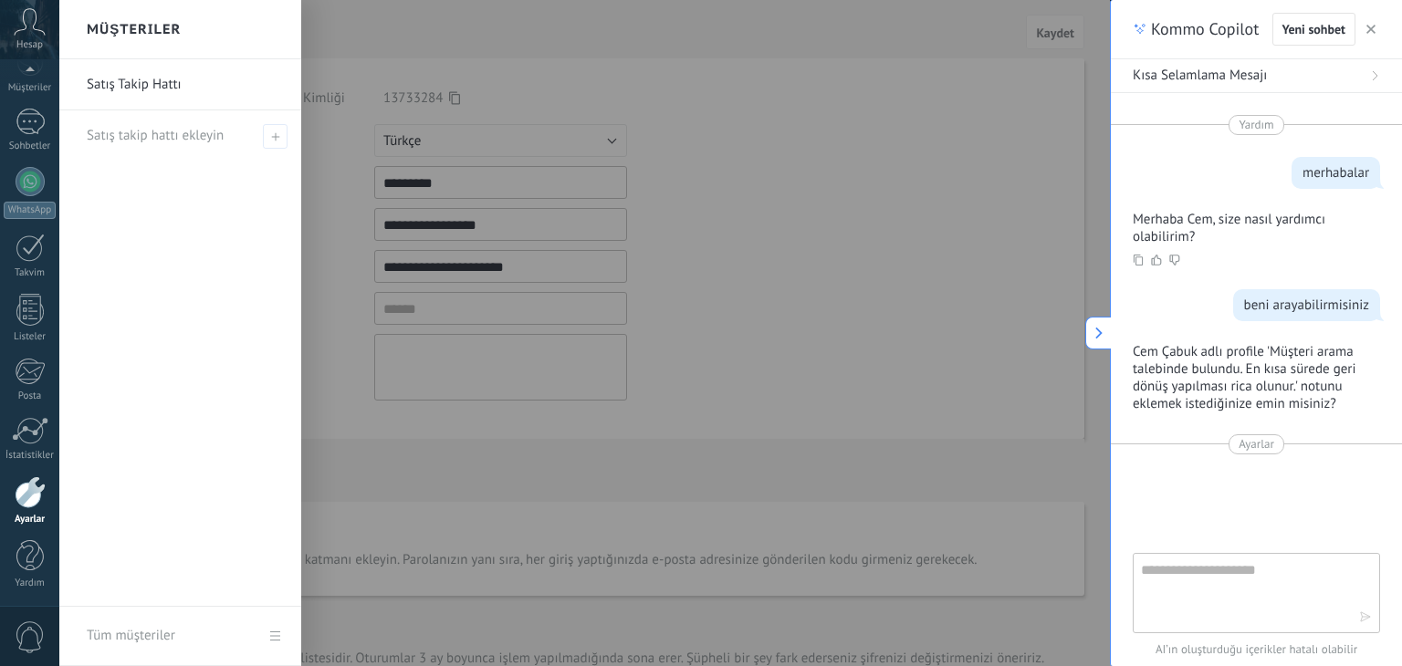
click at [535, 393] on div at bounding box center [760, 333] width 1402 height 666
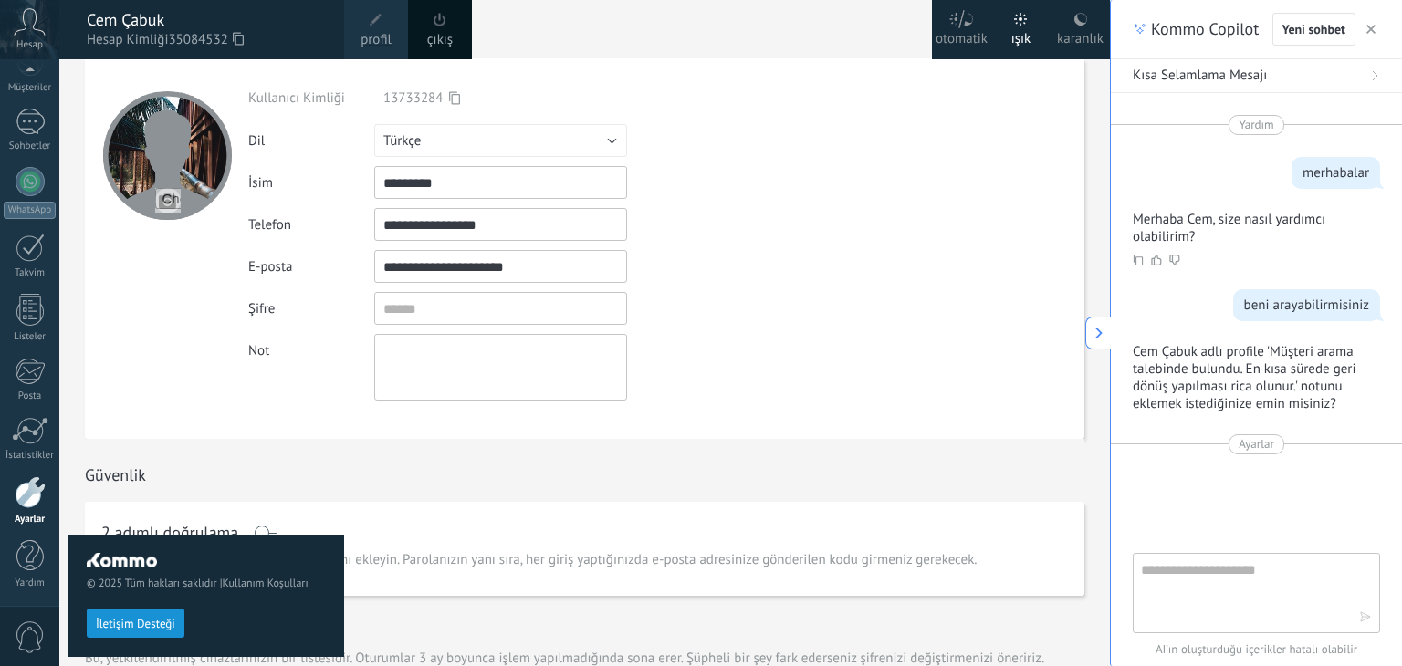
drag, startPoint x: 503, startPoint y: 226, endPoint x: 413, endPoint y: 222, distance: 90.5
click at [413, 222] on input "**********" at bounding box center [500, 224] width 253 height 33
type input "**********"
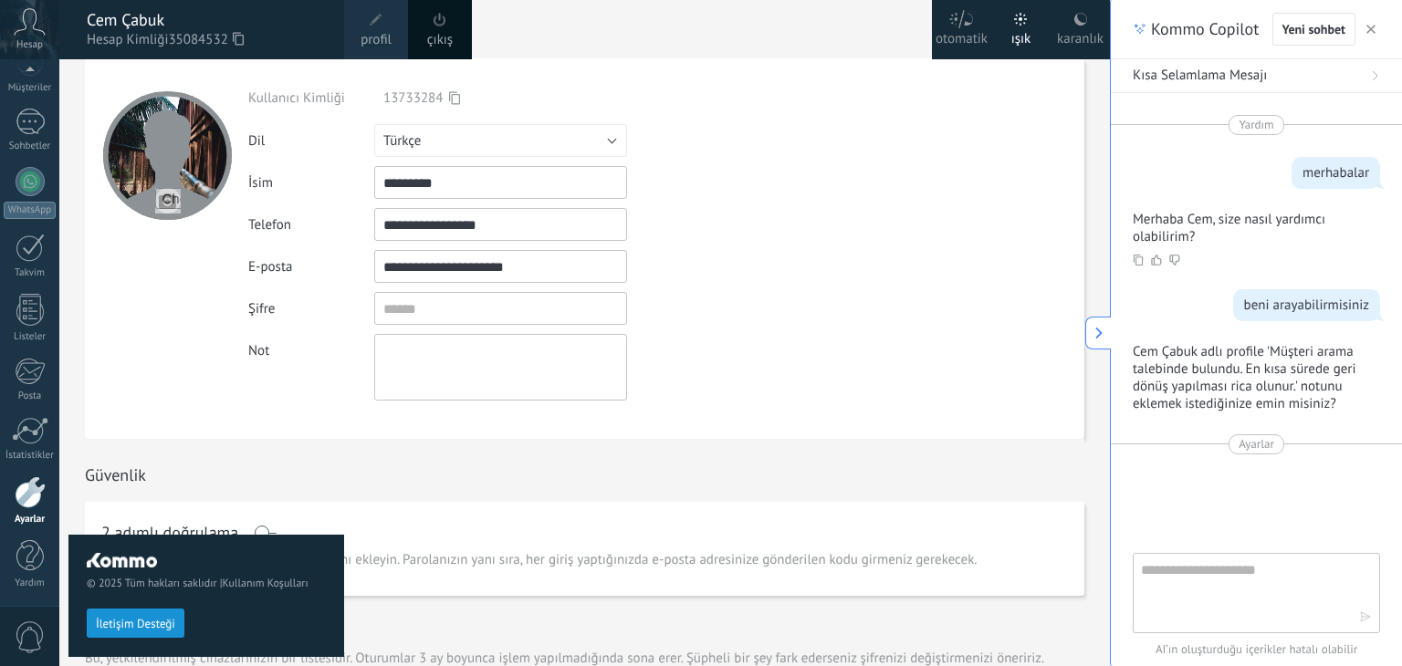
click at [879, 392] on form "**********" at bounding box center [585, 248] width 1000 height 381
click at [445, 371] on textarea at bounding box center [500, 367] width 253 height 67
click at [523, 474] on div "Güvenlik" at bounding box center [585, 470] width 1000 height 63
click at [262, 531] on div "© 2025 Tüm hakları saklıdır | Kullanım Koşulları İletişim Desteği" at bounding box center [206, 362] width 276 height 607
click at [1093, 337] on icon at bounding box center [1099, 333] width 13 height 13
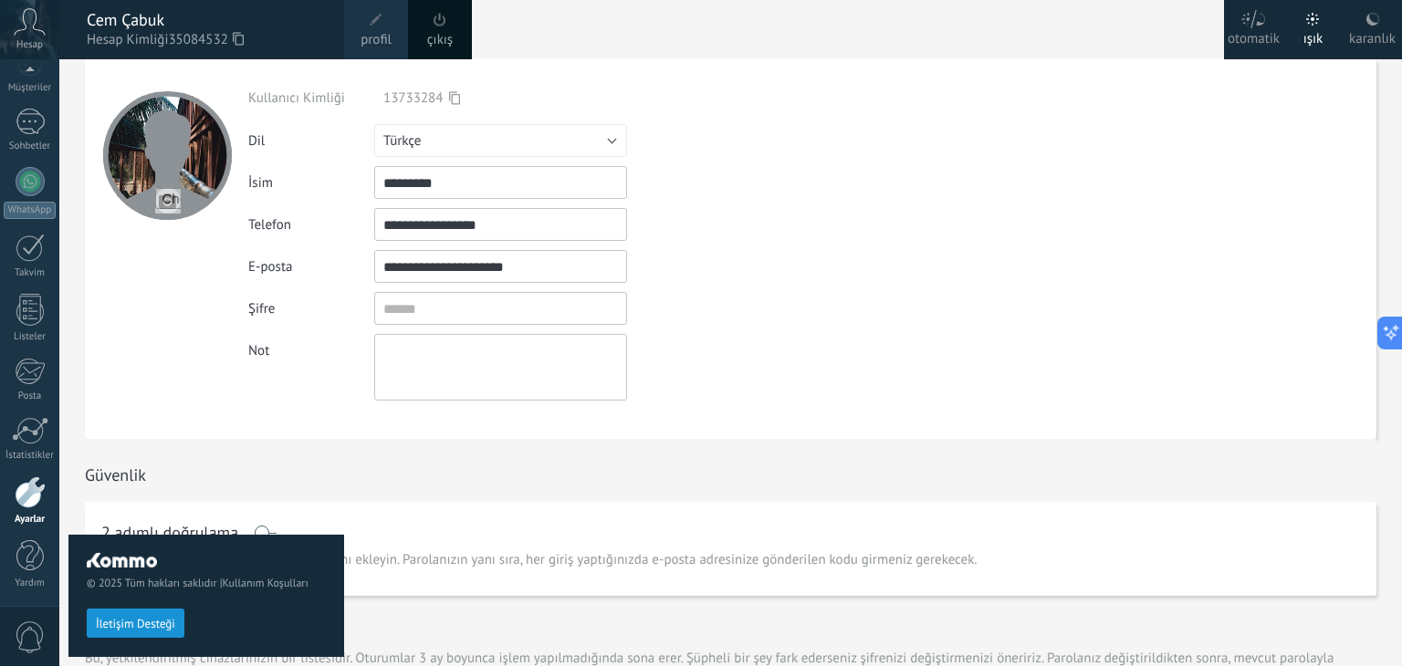
click at [708, 194] on div "İsim *********" at bounding box center [506, 182] width 517 height 33
click at [385, 37] on span "profil" at bounding box center [376, 40] width 31 height 20
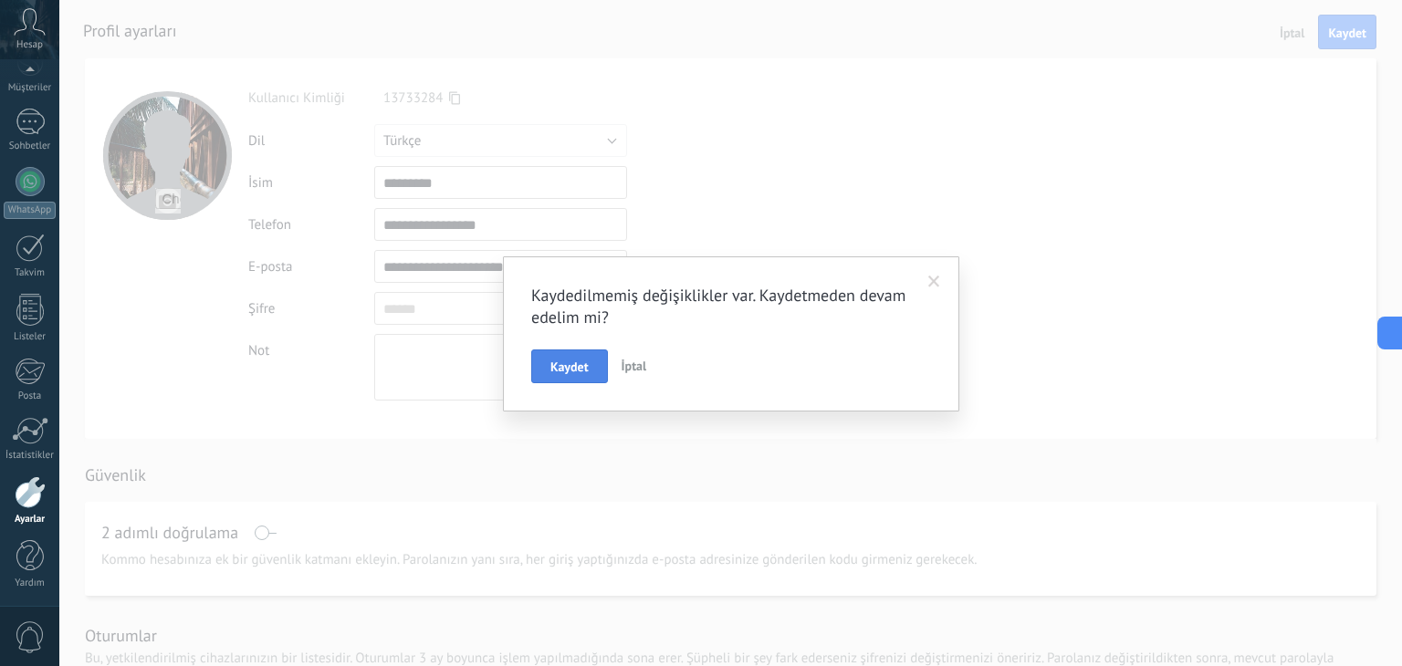
click at [559, 366] on span "Kaydet" at bounding box center [569, 367] width 38 height 13
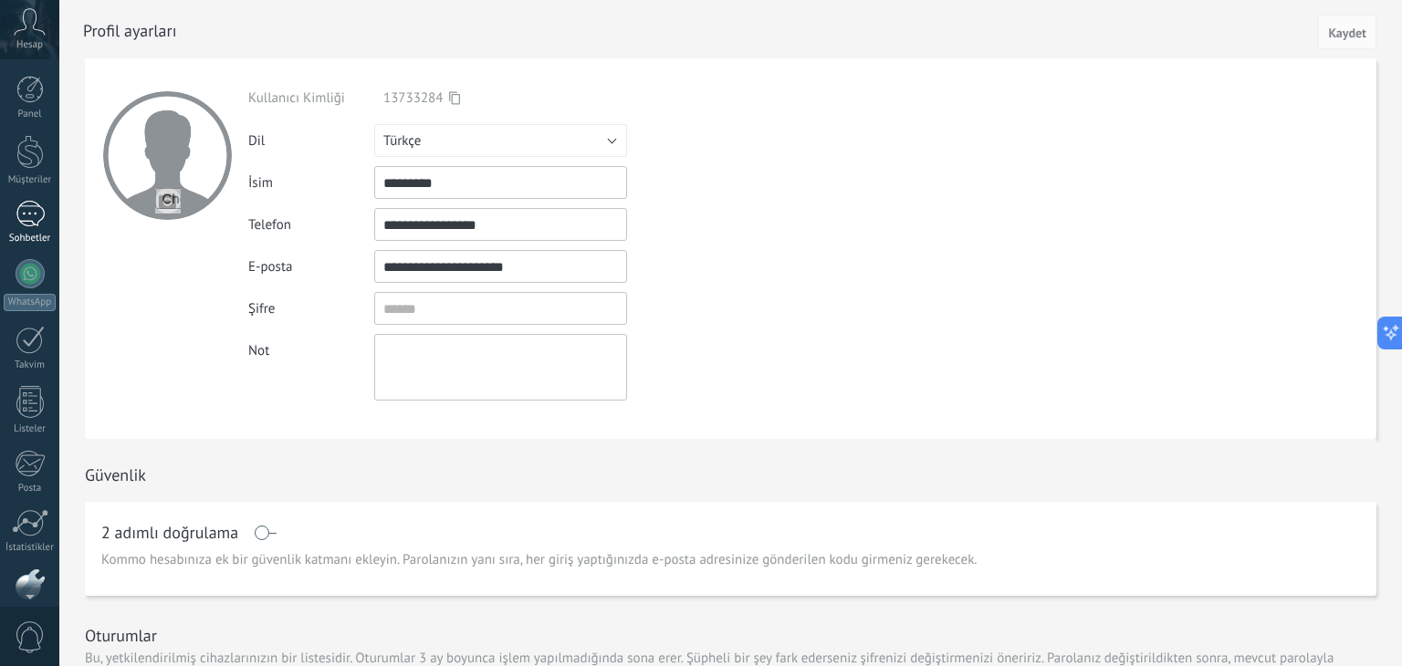
click at [29, 216] on div at bounding box center [30, 214] width 29 height 26
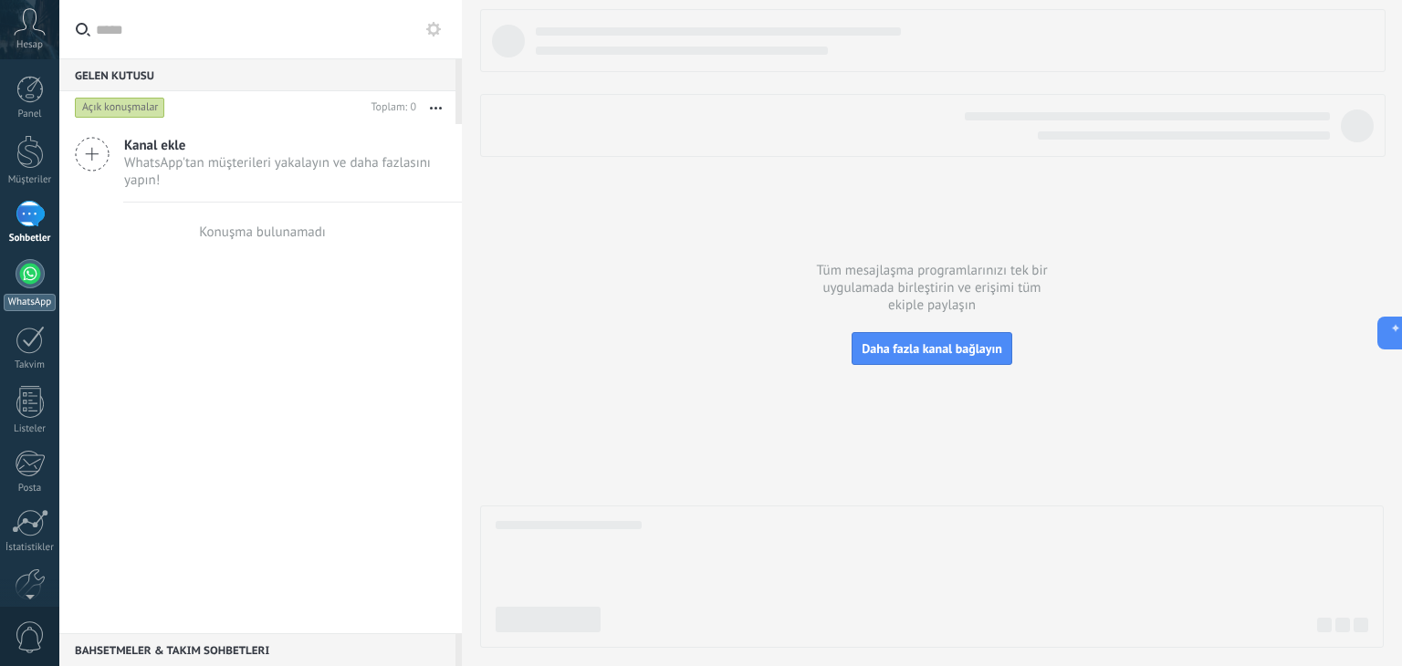
click at [33, 282] on div at bounding box center [30, 273] width 29 height 29
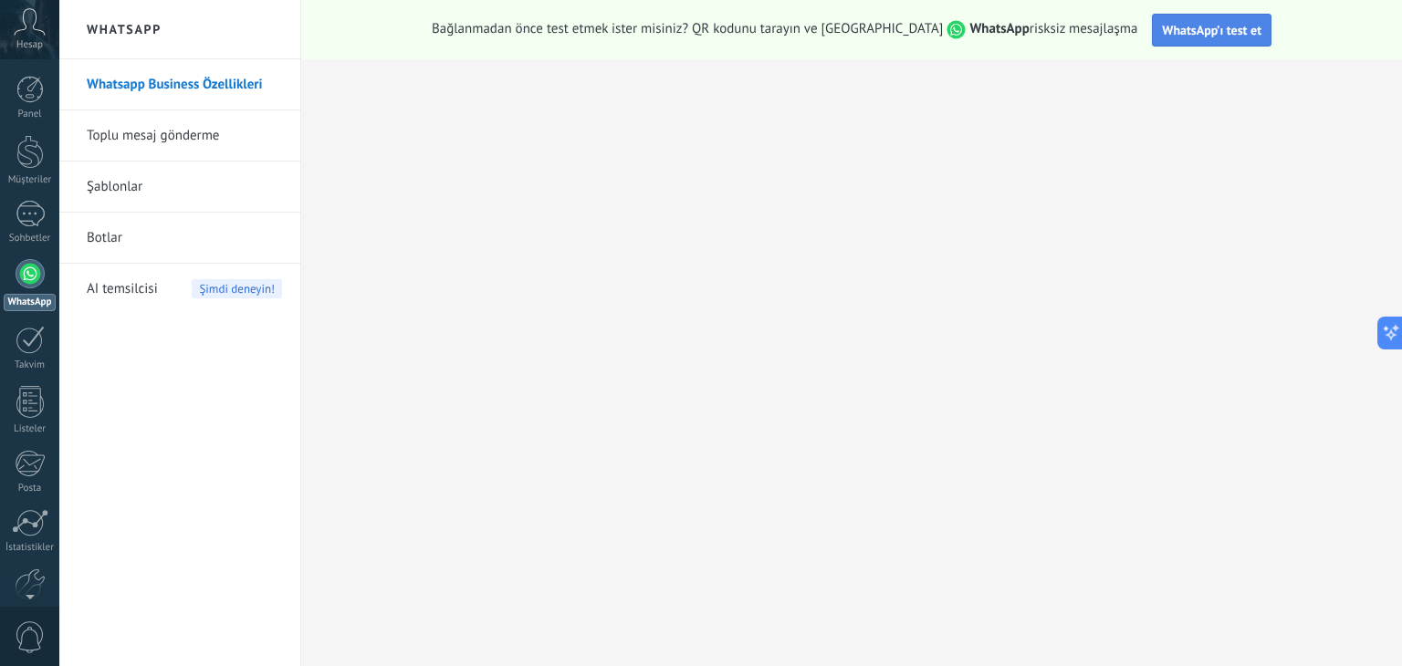
click at [1179, 34] on span "WhatsApp’ı test et" at bounding box center [1212, 30] width 100 height 16
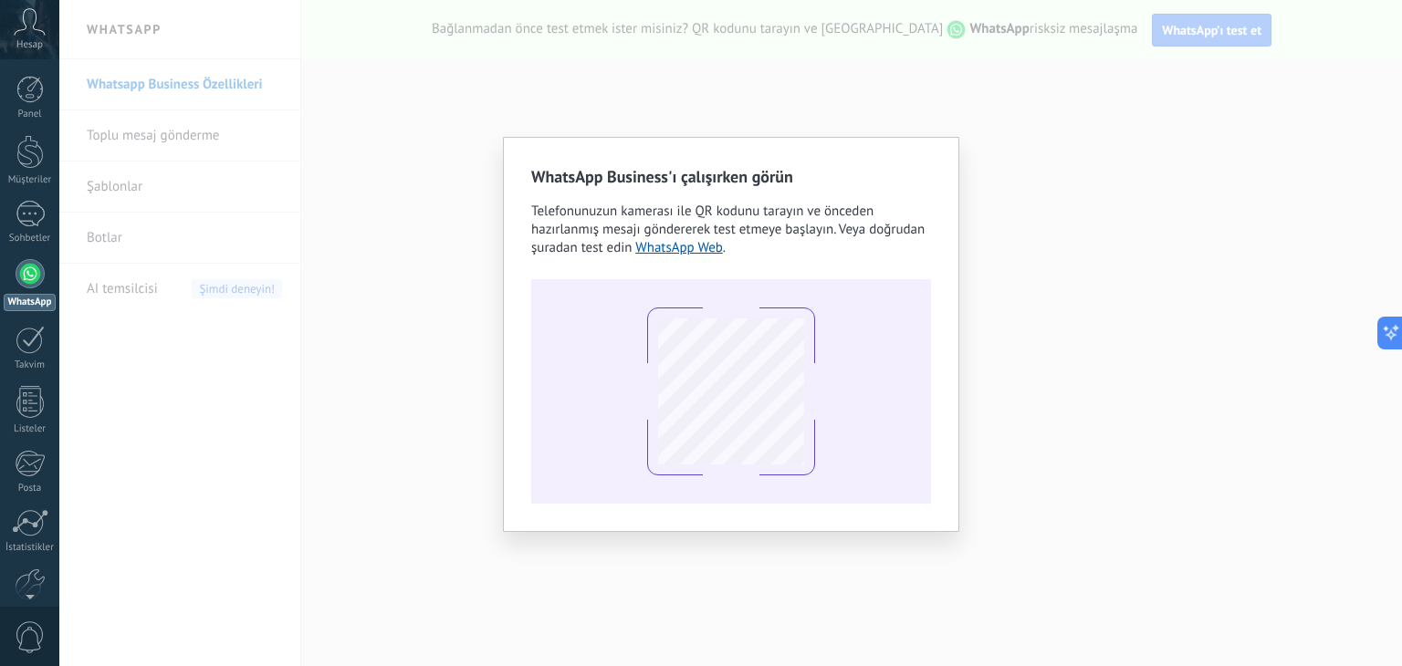
click at [787, 401] on div at bounding box center [731, 391] width 400 height 225
click at [802, 101] on div "WhatsApp Business'ı çalışırken görün Telefonunuzun kamerası ile QR kodunu taray…" at bounding box center [730, 333] width 1343 height 666
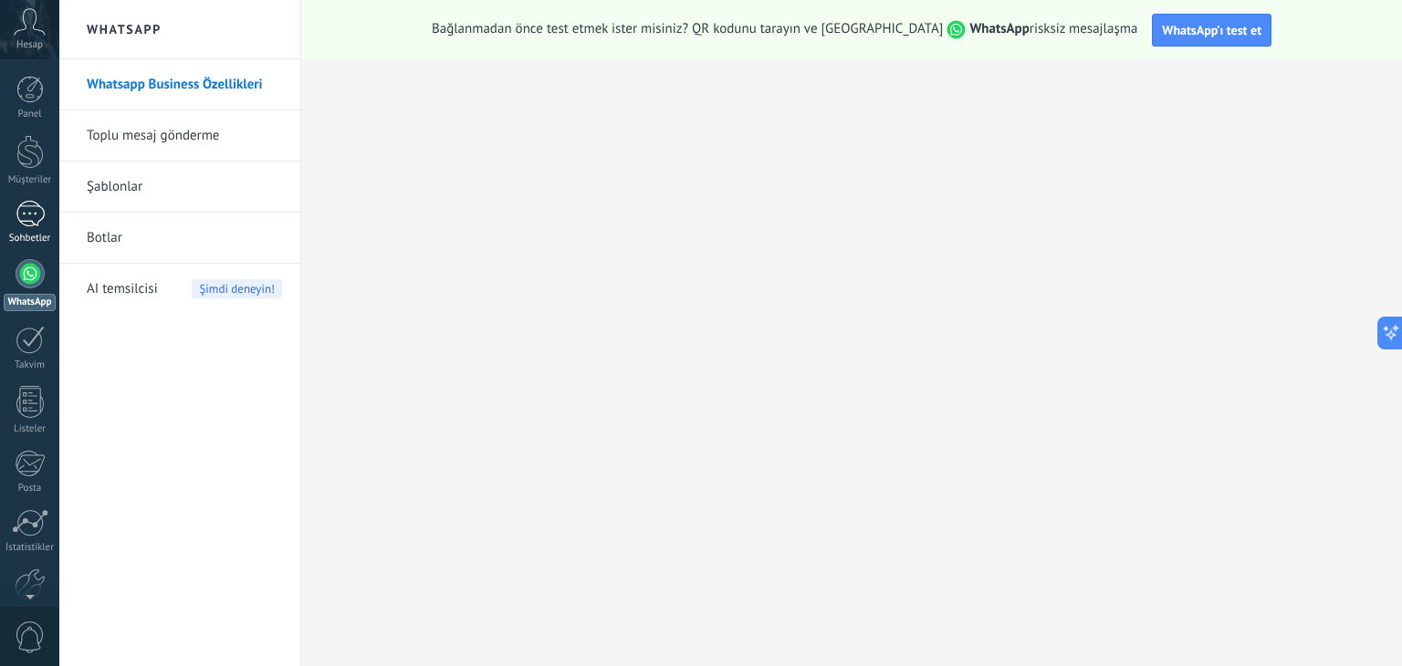
click at [47, 227] on link "Sohbetler" at bounding box center [29, 223] width 59 height 44
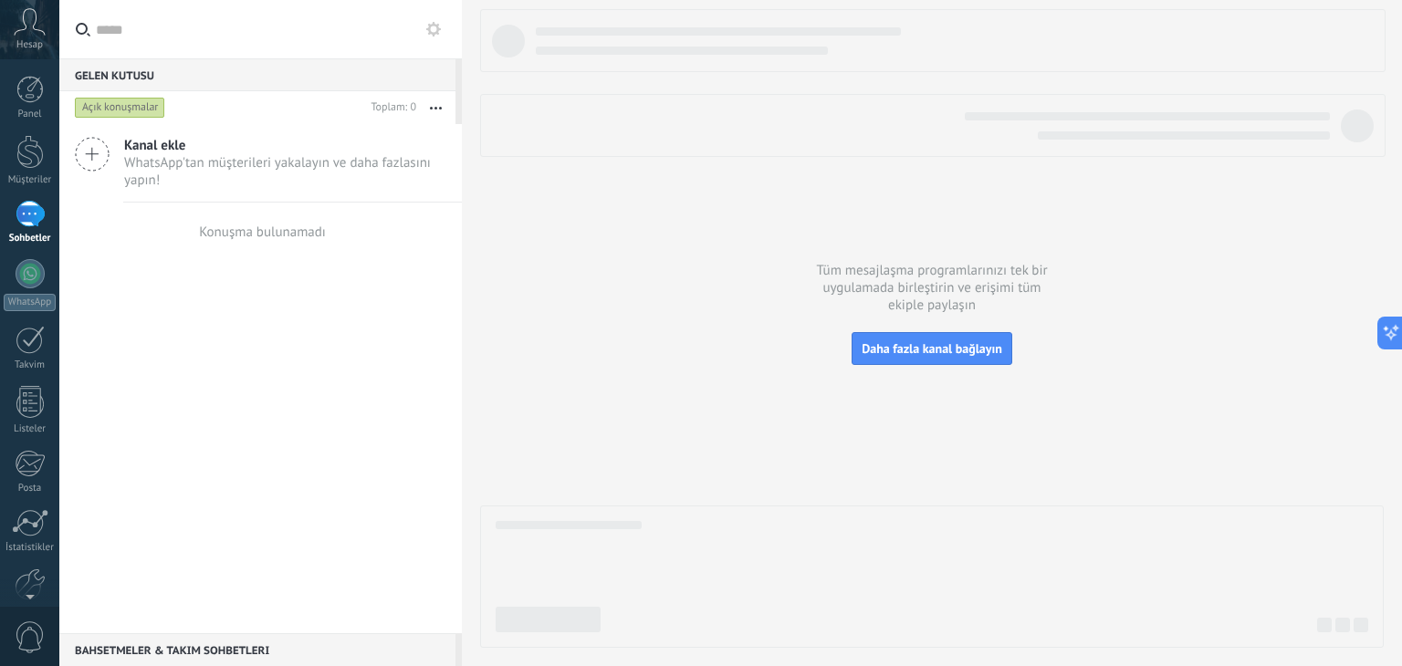
click at [164, 154] on span "WhatsApp'tan müşterileri yakalayın ve daha fazlasını yapın!" at bounding box center [285, 171] width 322 height 35
click at [97, 158] on icon at bounding box center [92, 154] width 35 height 35
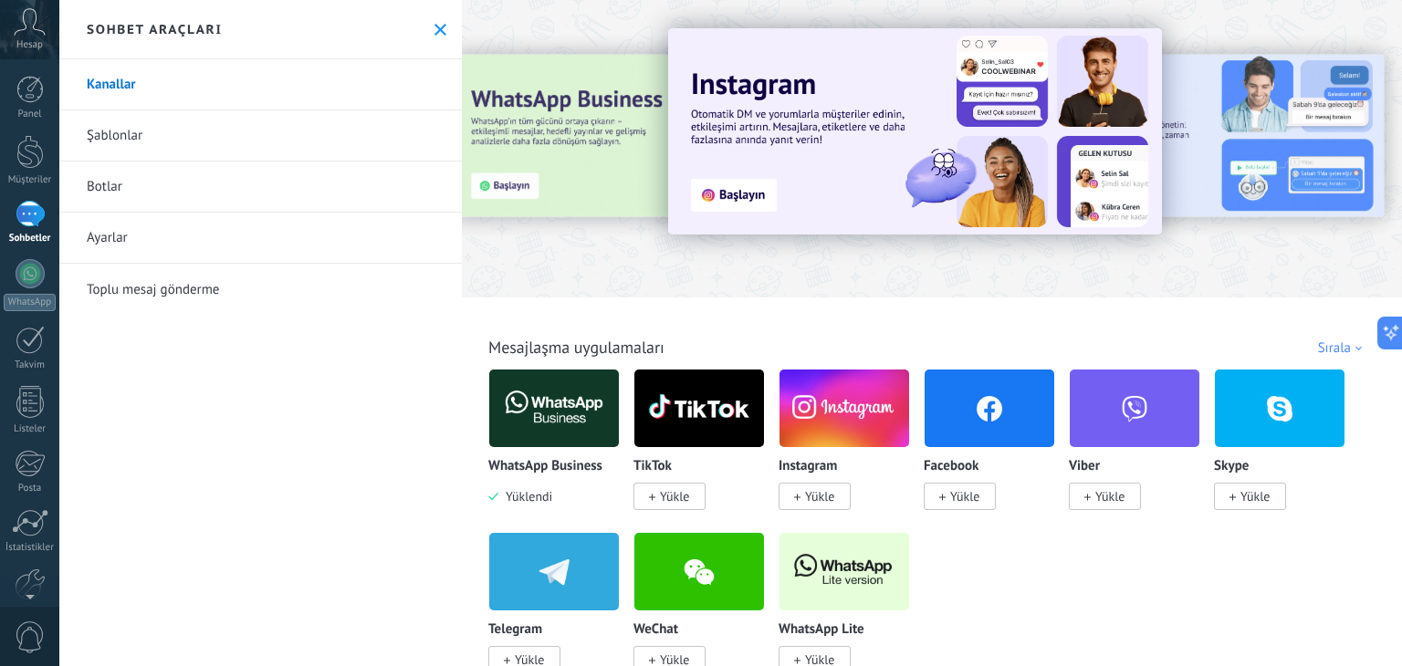
click at [438, 27] on icon at bounding box center [441, 30] width 12 height 12
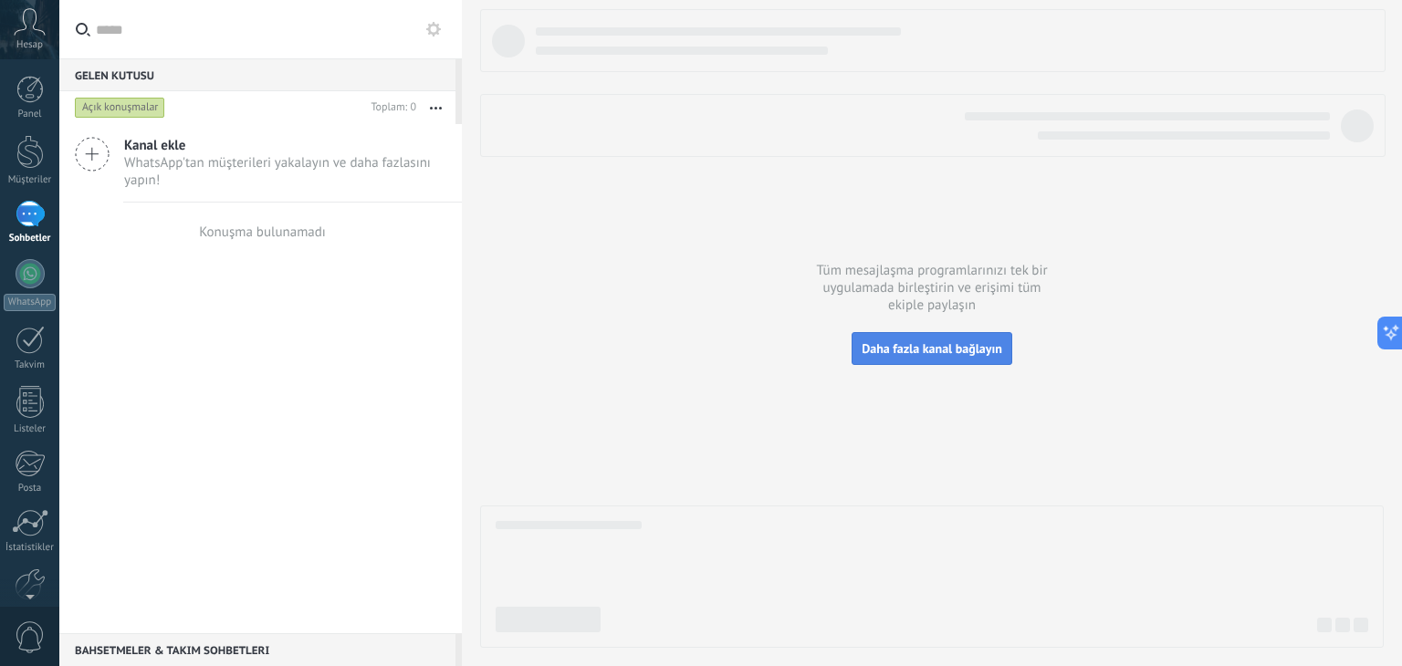
click at [894, 358] on button "Daha fazla kanal bağlayın" at bounding box center [932, 348] width 161 height 33
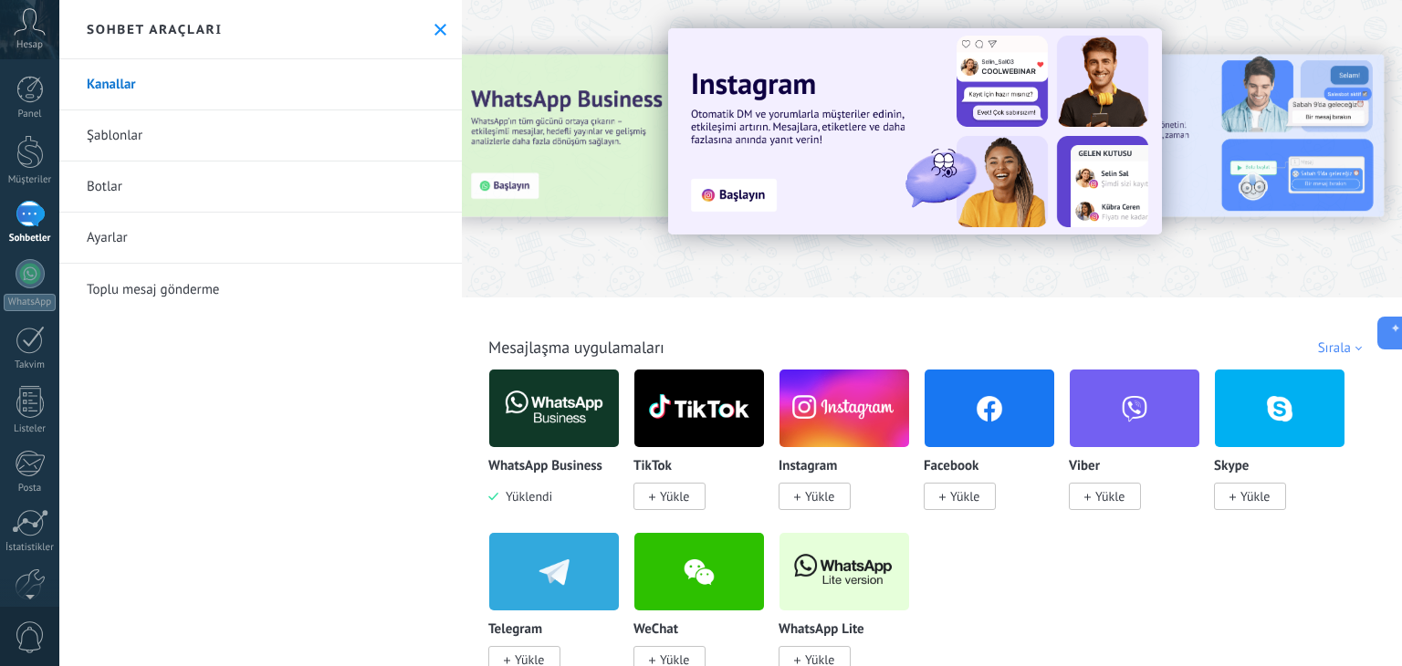
click at [555, 429] on img at bounding box center [554, 408] width 130 height 89
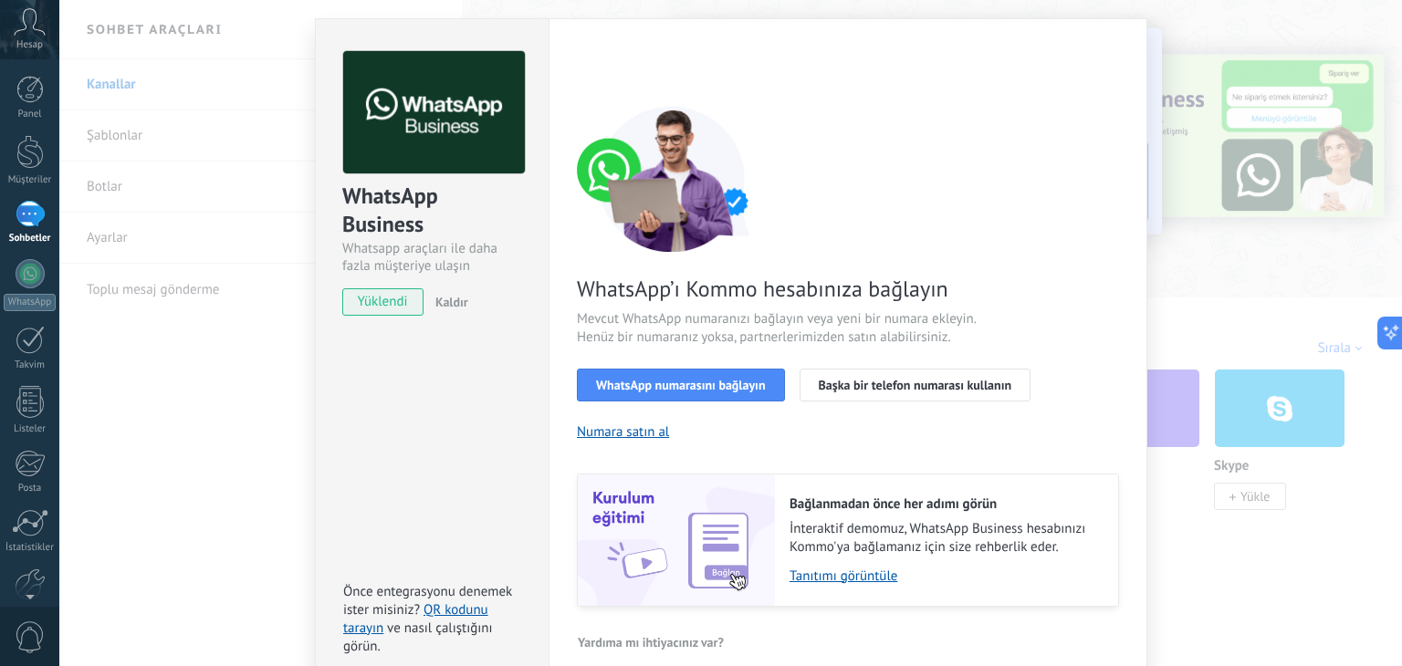
scroll to position [65, 0]
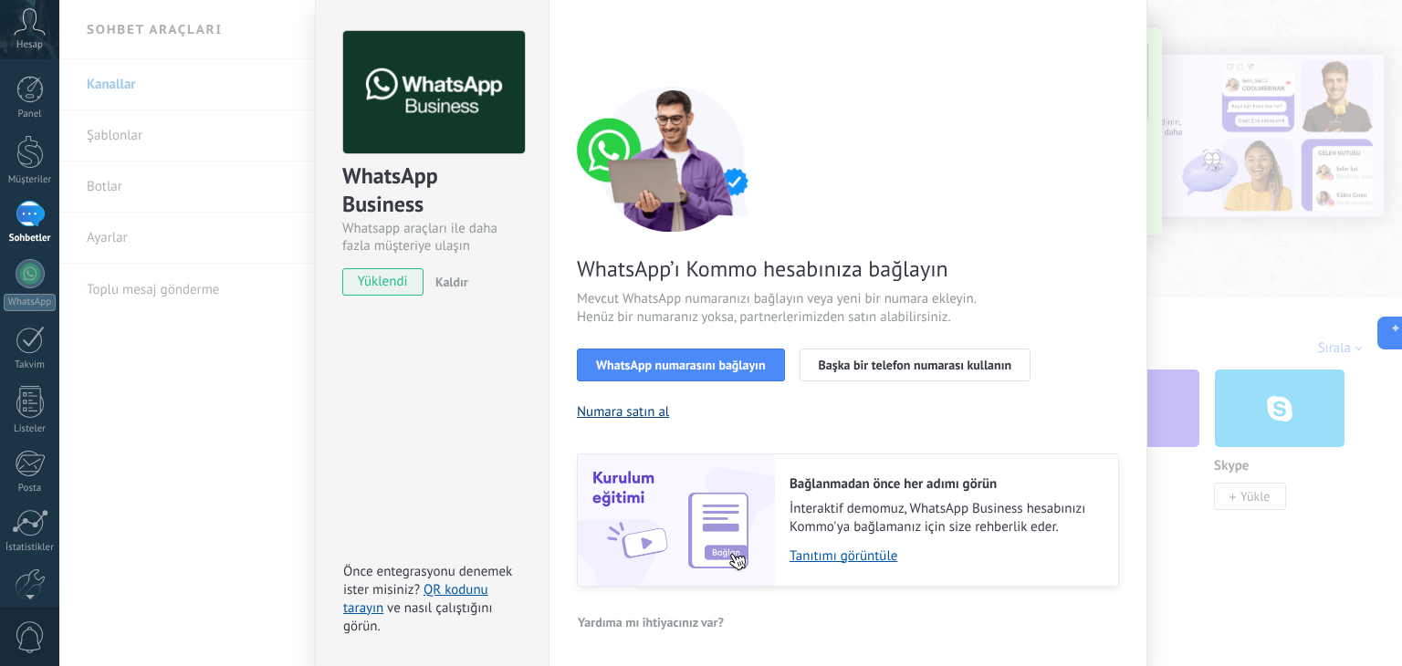
click at [633, 406] on button "Numara satın al" at bounding box center [623, 412] width 92 height 17
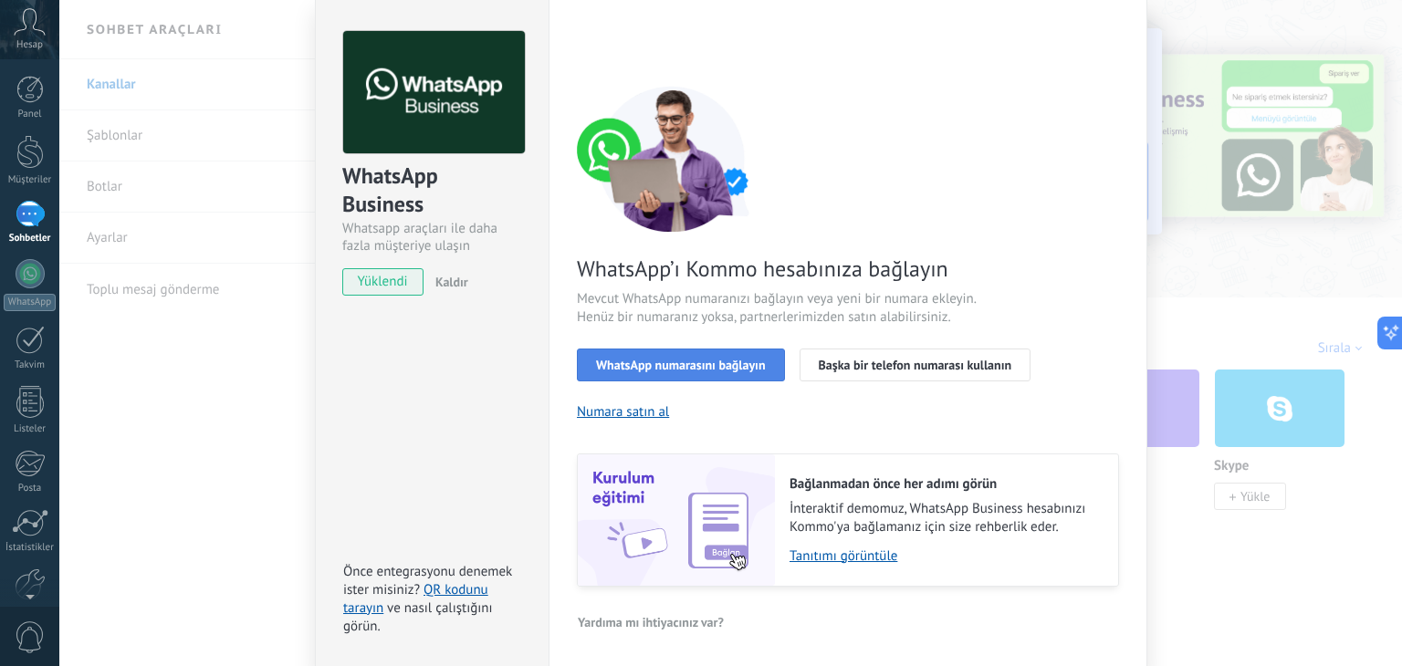
click at [753, 359] on span "WhatsApp numarasını bağlayın" at bounding box center [681, 365] width 170 height 13
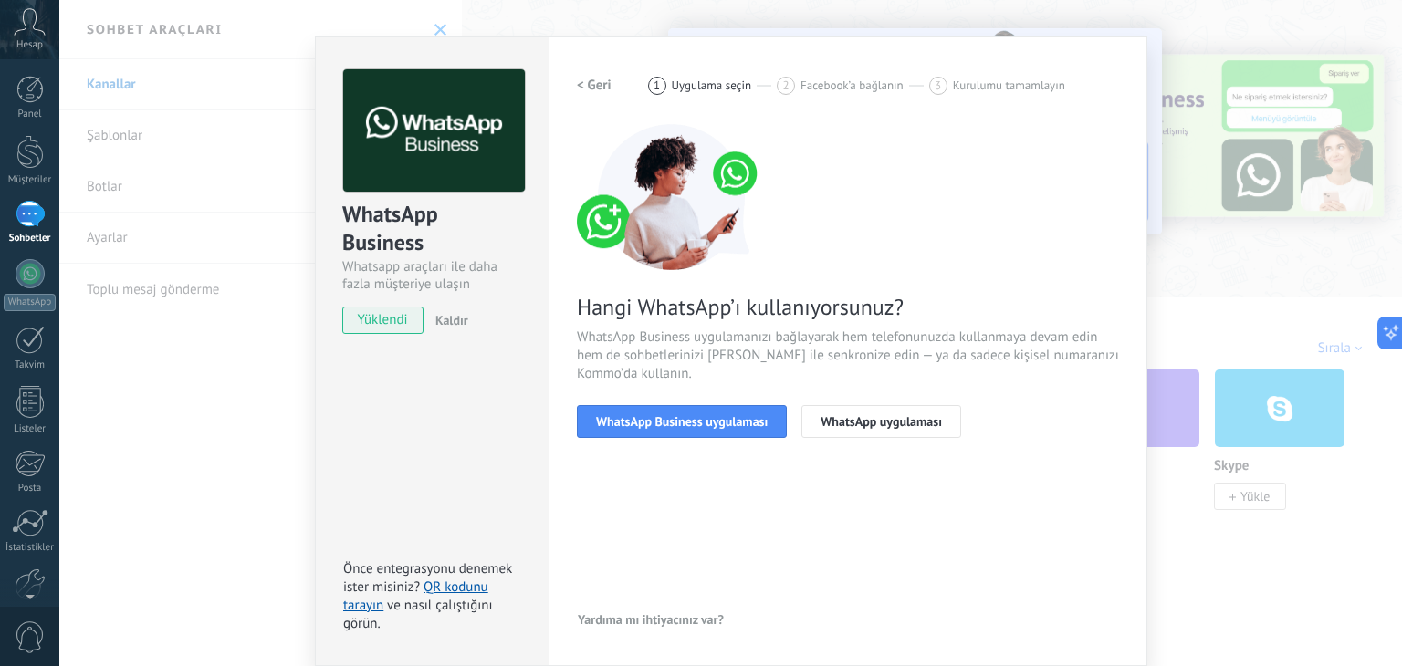
scroll to position [26, 0]
click at [723, 427] on span "WhatsApp Business uygulaması" at bounding box center [682, 422] width 172 height 13
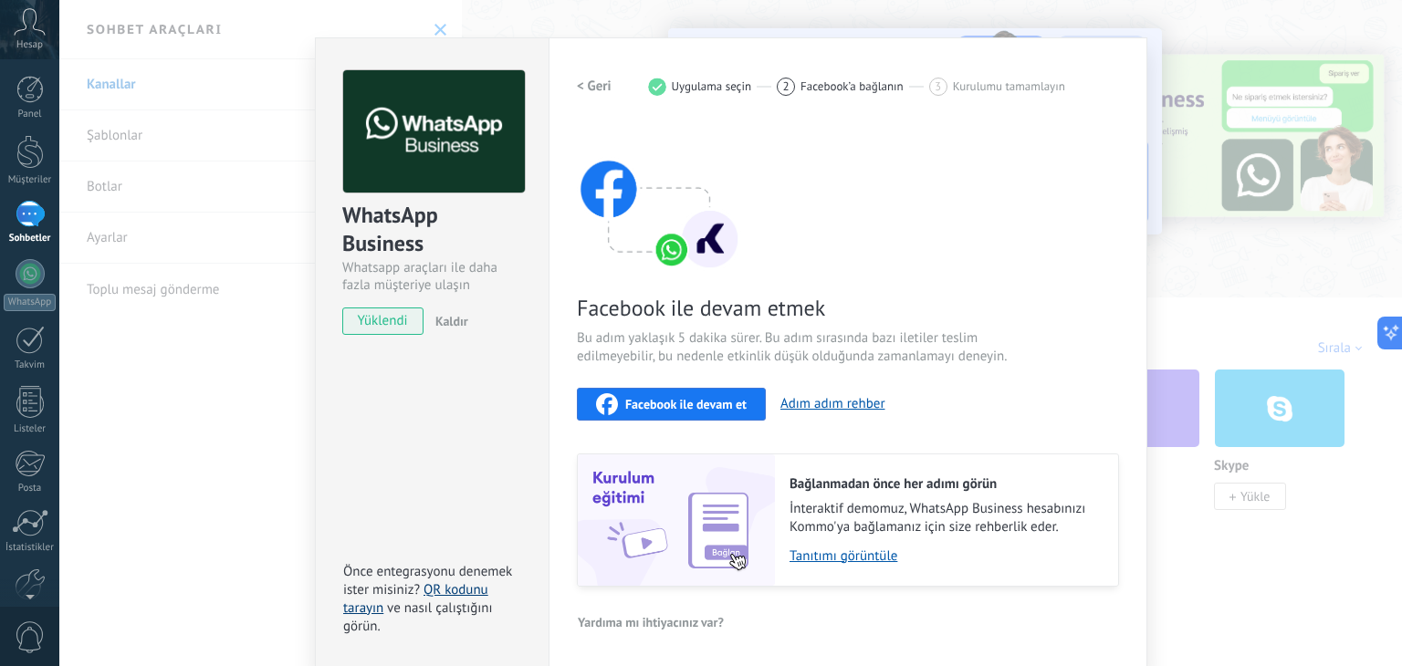
click at [439, 593] on link "QR kodunu tarayın" at bounding box center [415, 600] width 145 height 36
